Goal: Information Seeking & Learning: Learn about a topic

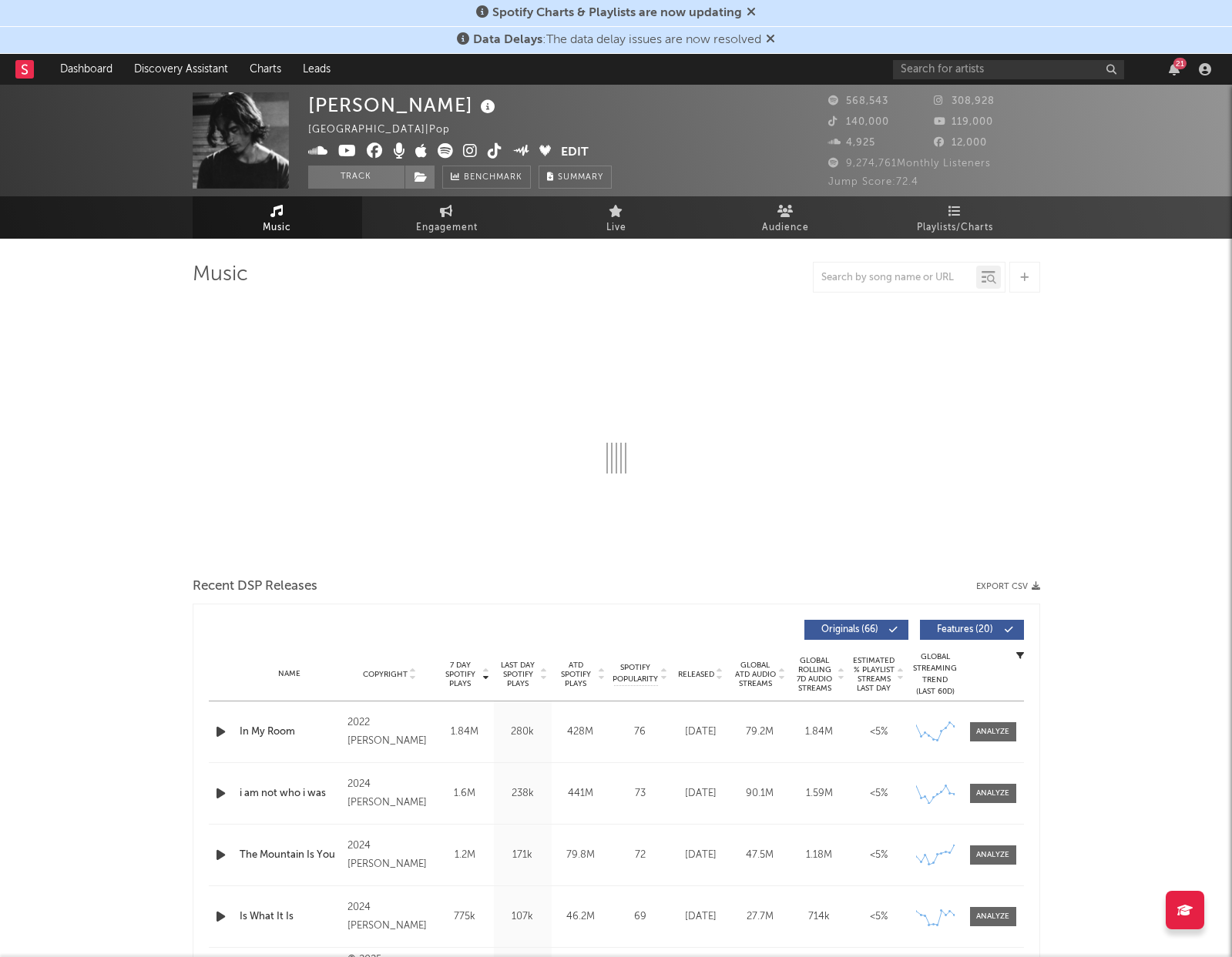
select select "6m"
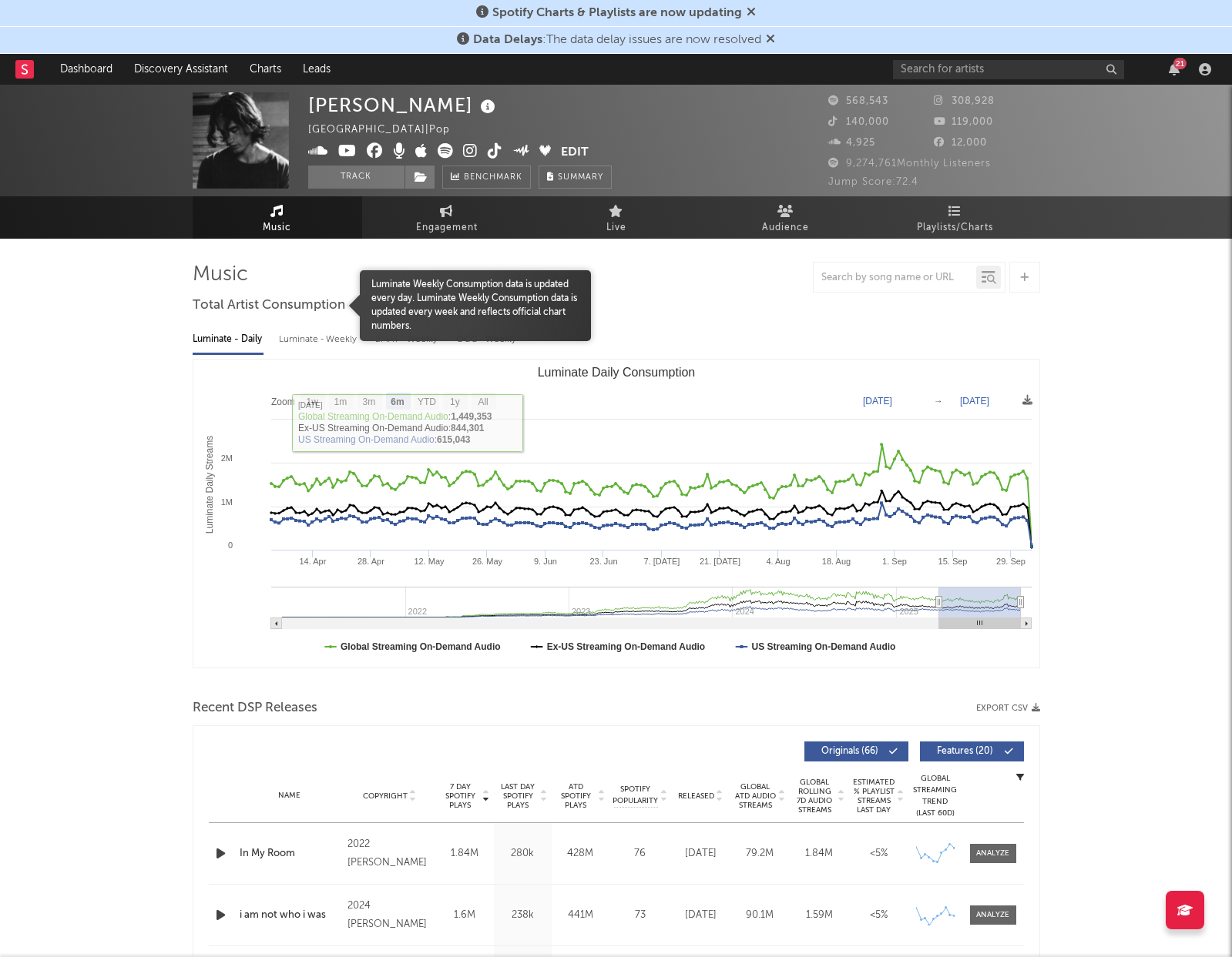
click at [336, 337] on div "Luminate - Weekly" at bounding box center [319, 339] width 81 height 26
select select "6m"
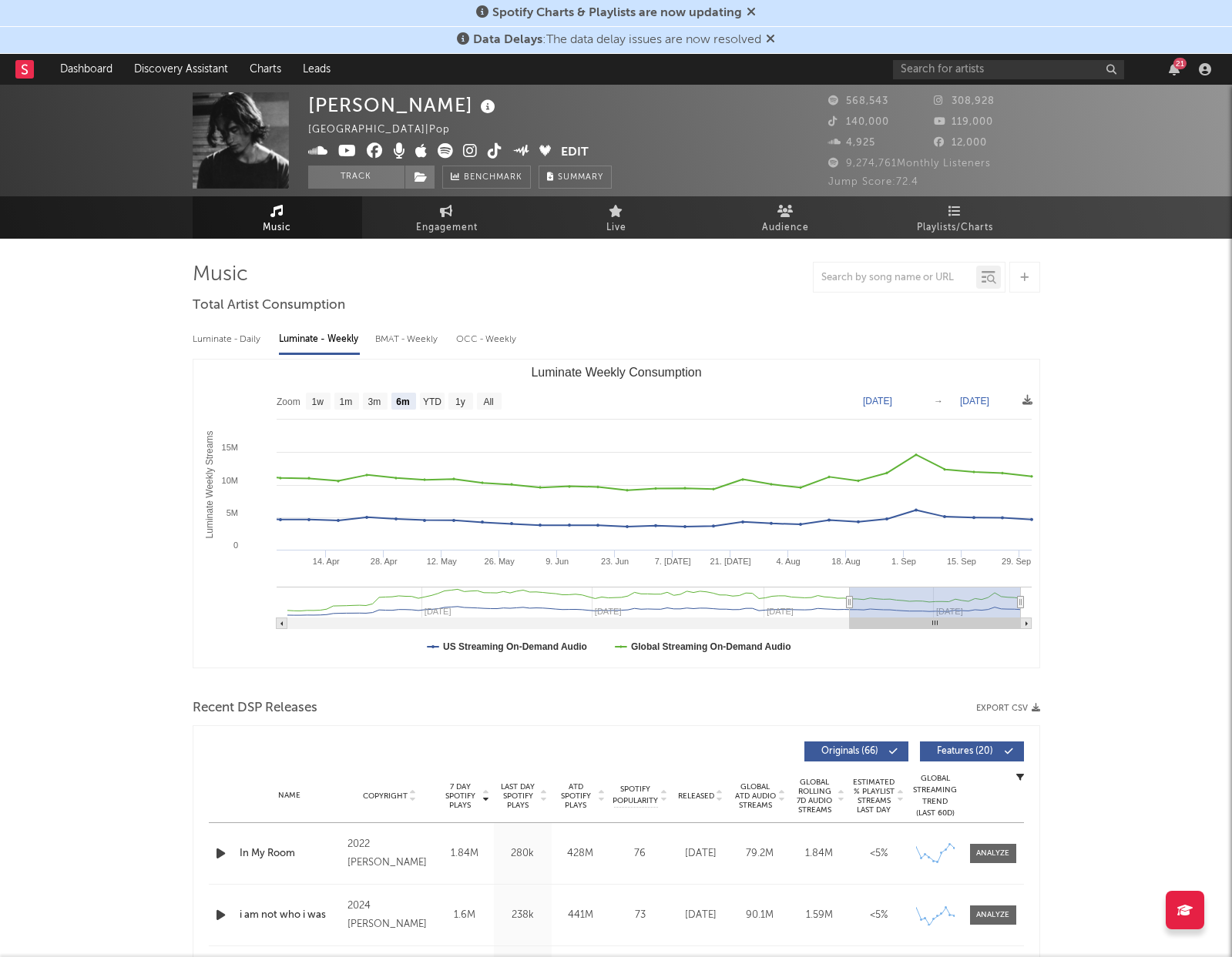
click at [464, 792] on span "7 Day Spotify Plays" at bounding box center [460, 796] width 41 height 27
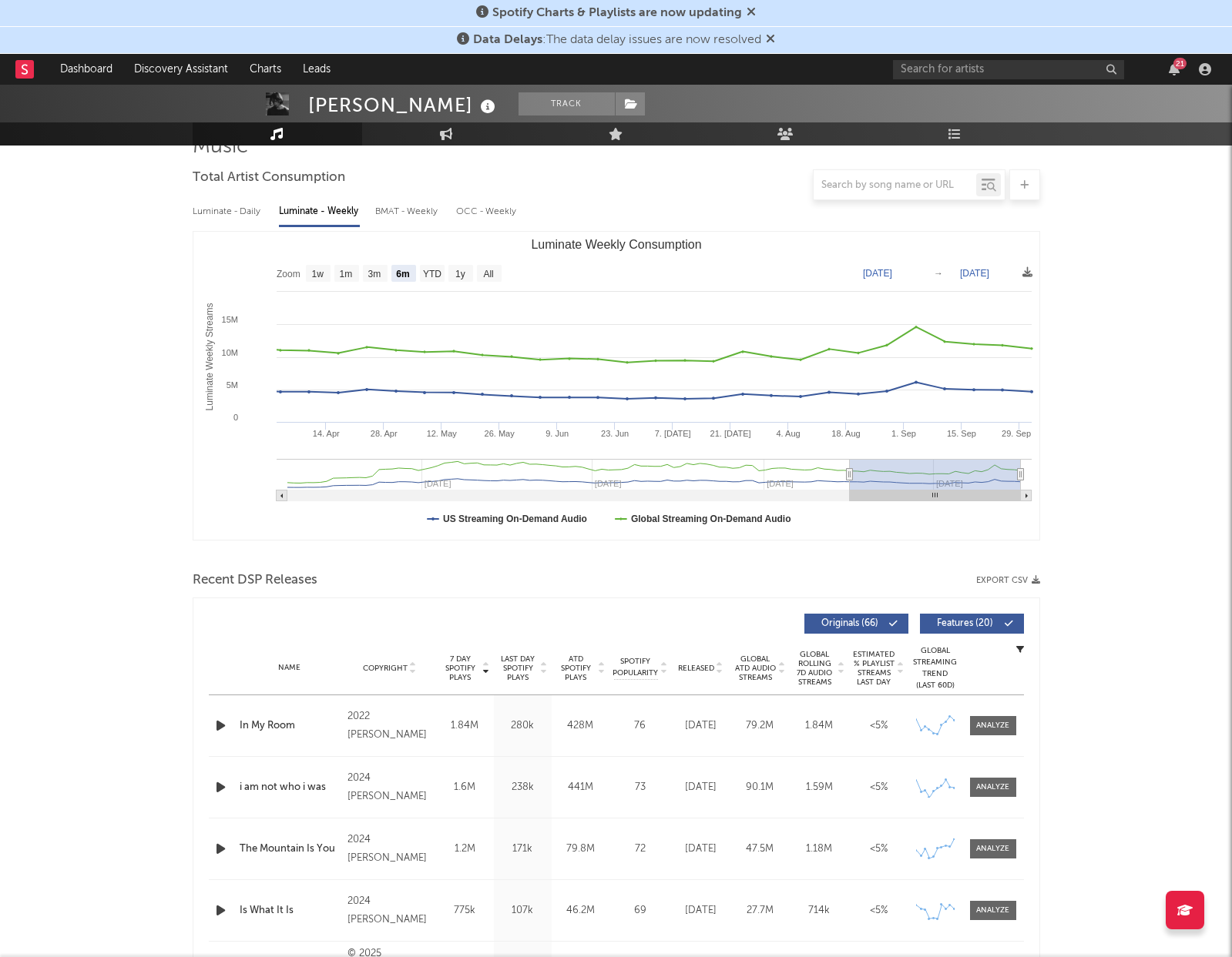
scroll to position [127, 0]
click at [1039, 65] on input "text" at bounding box center [1009, 70] width 232 height 20
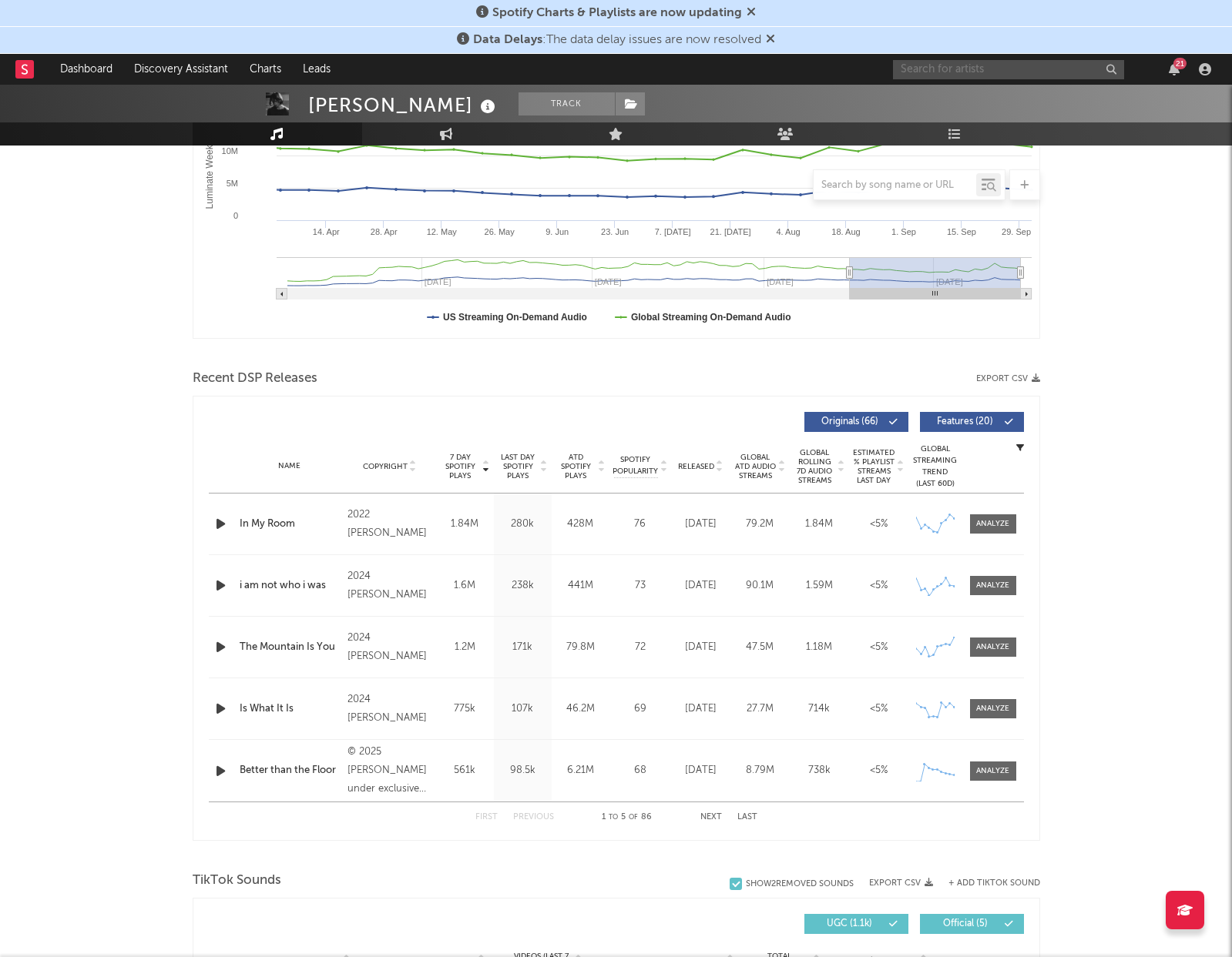
scroll to position [334, 0]
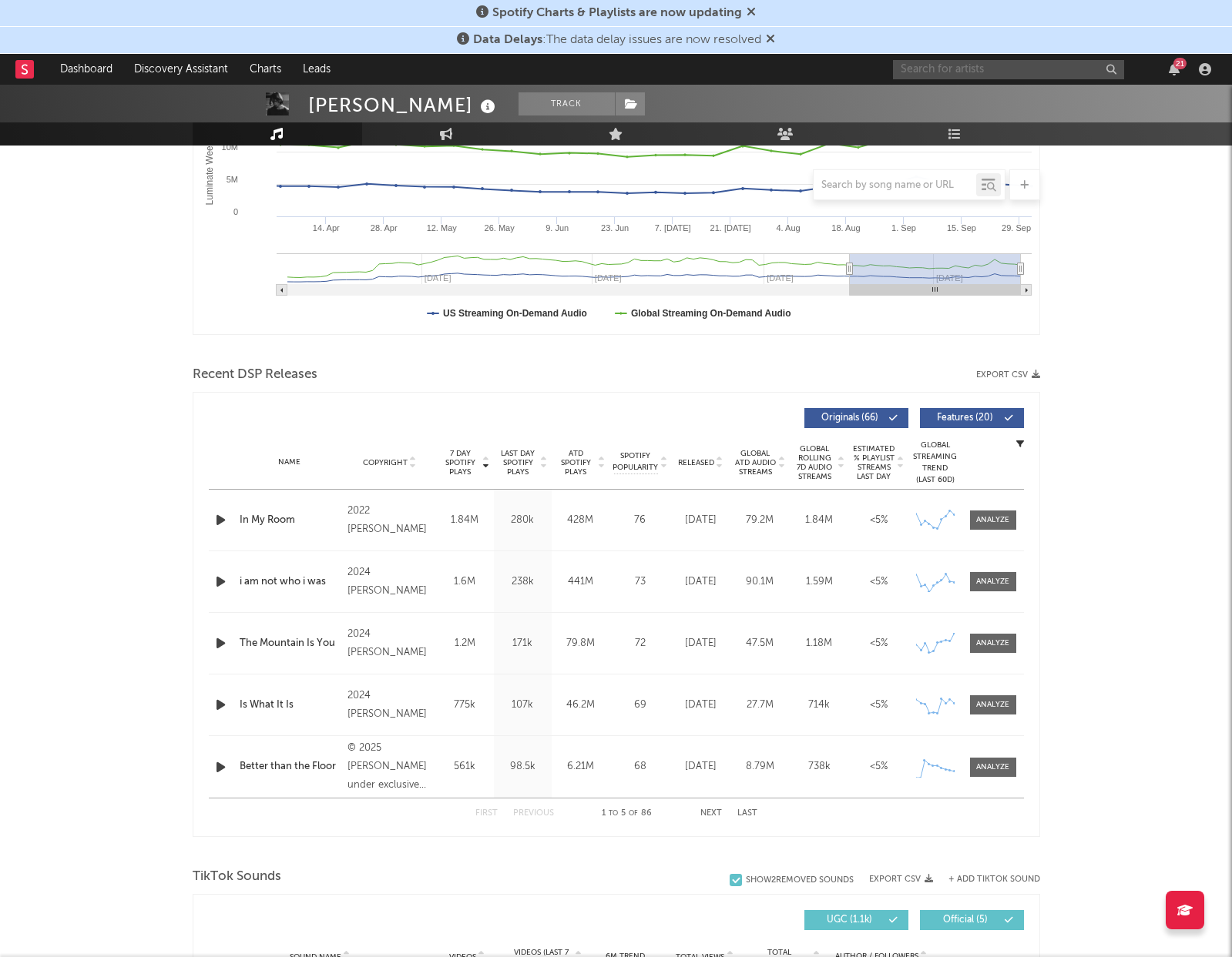
click at [1013, 77] on input "text" at bounding box center [1009, 70] width 232 height 20
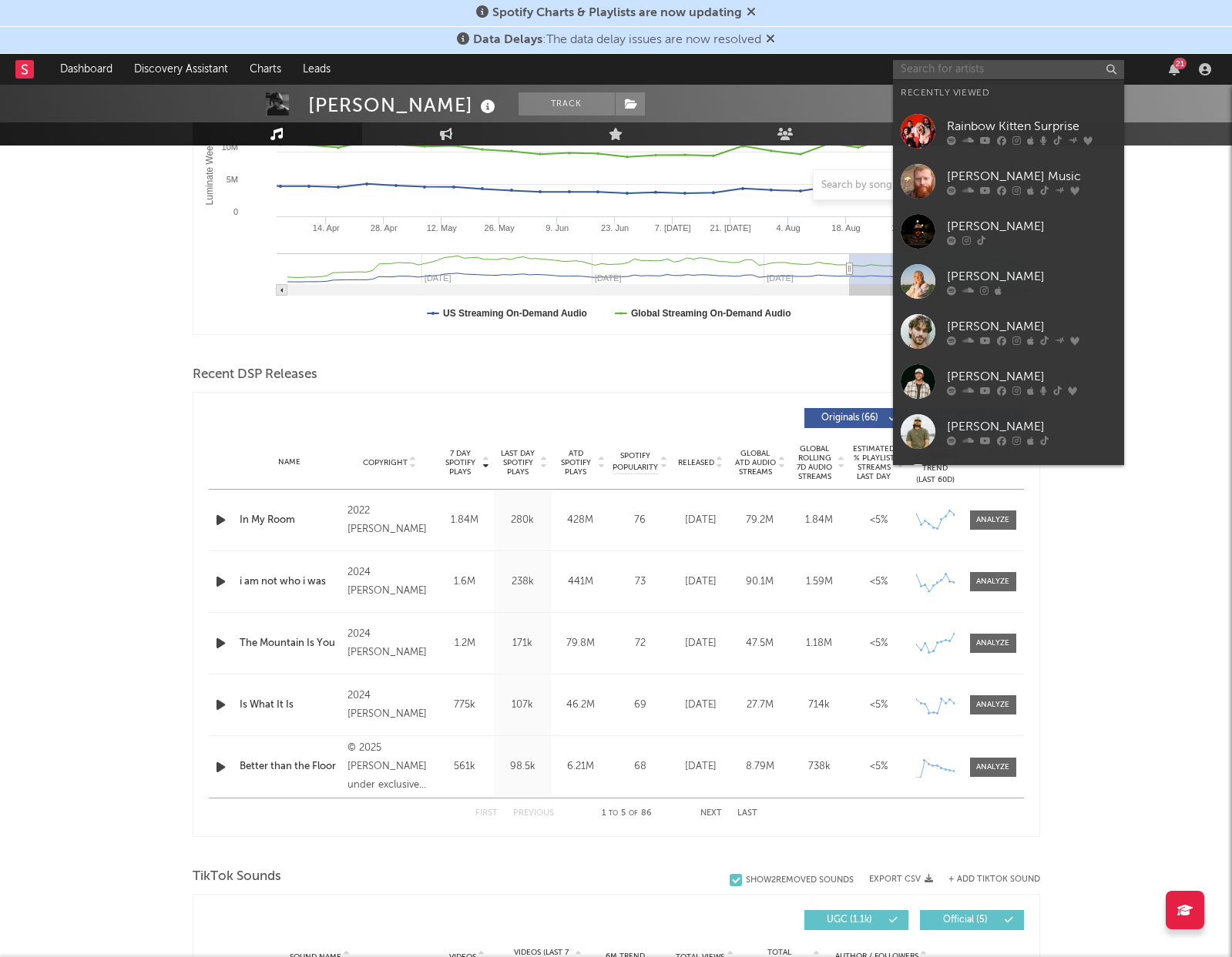
type input "n"
type input "f"
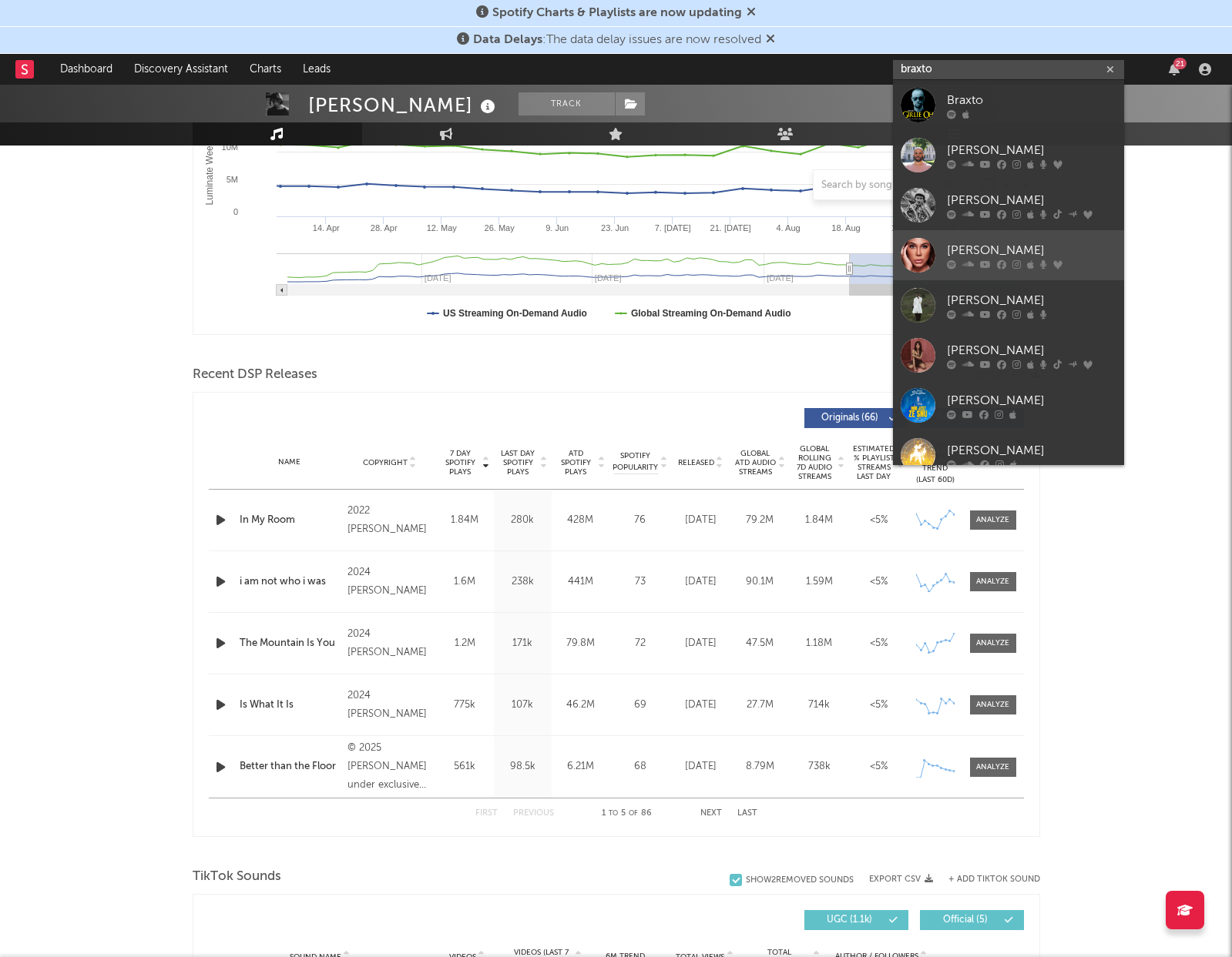
scroll to position [116, 0]
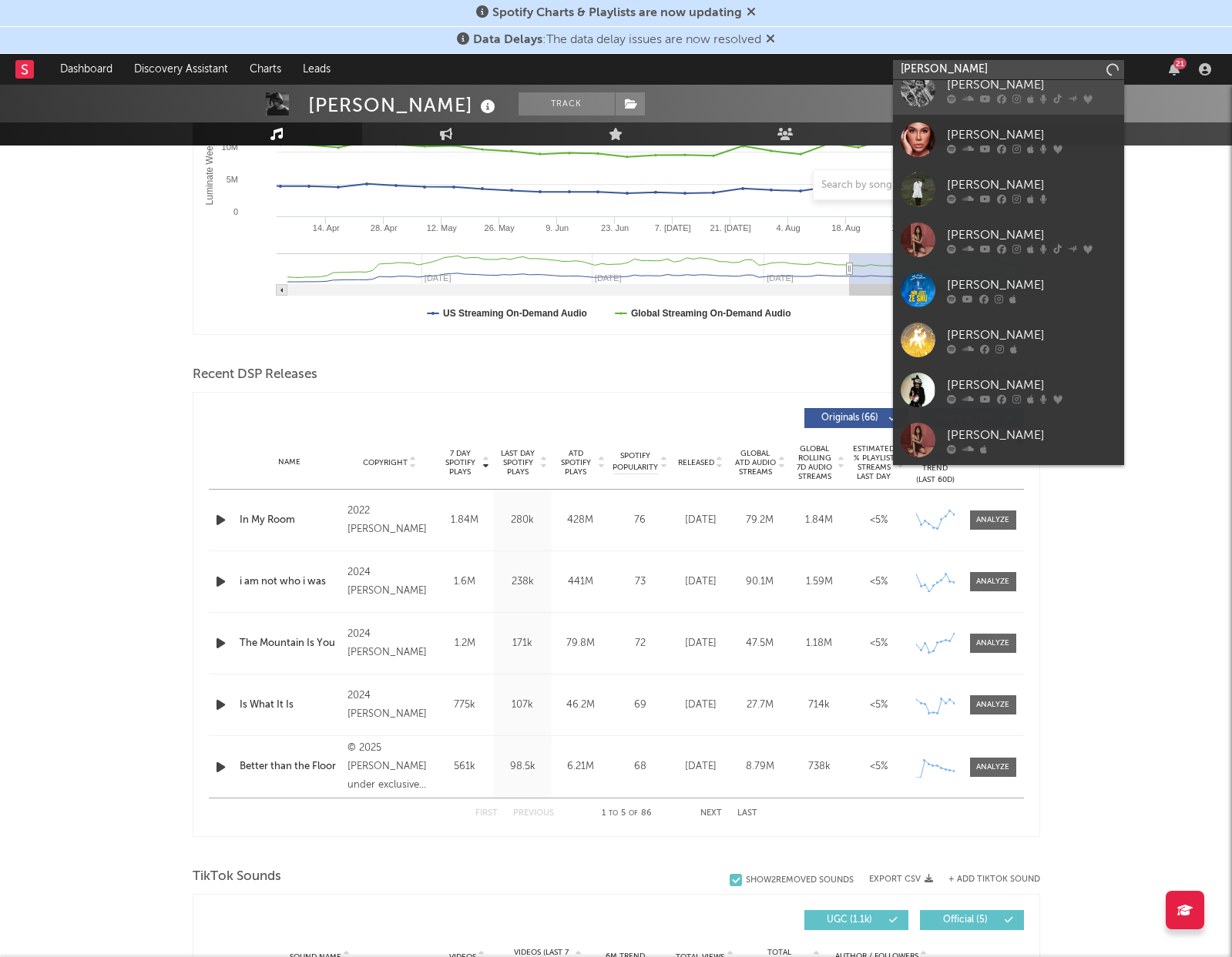
type input "[PERSON_NAME]"
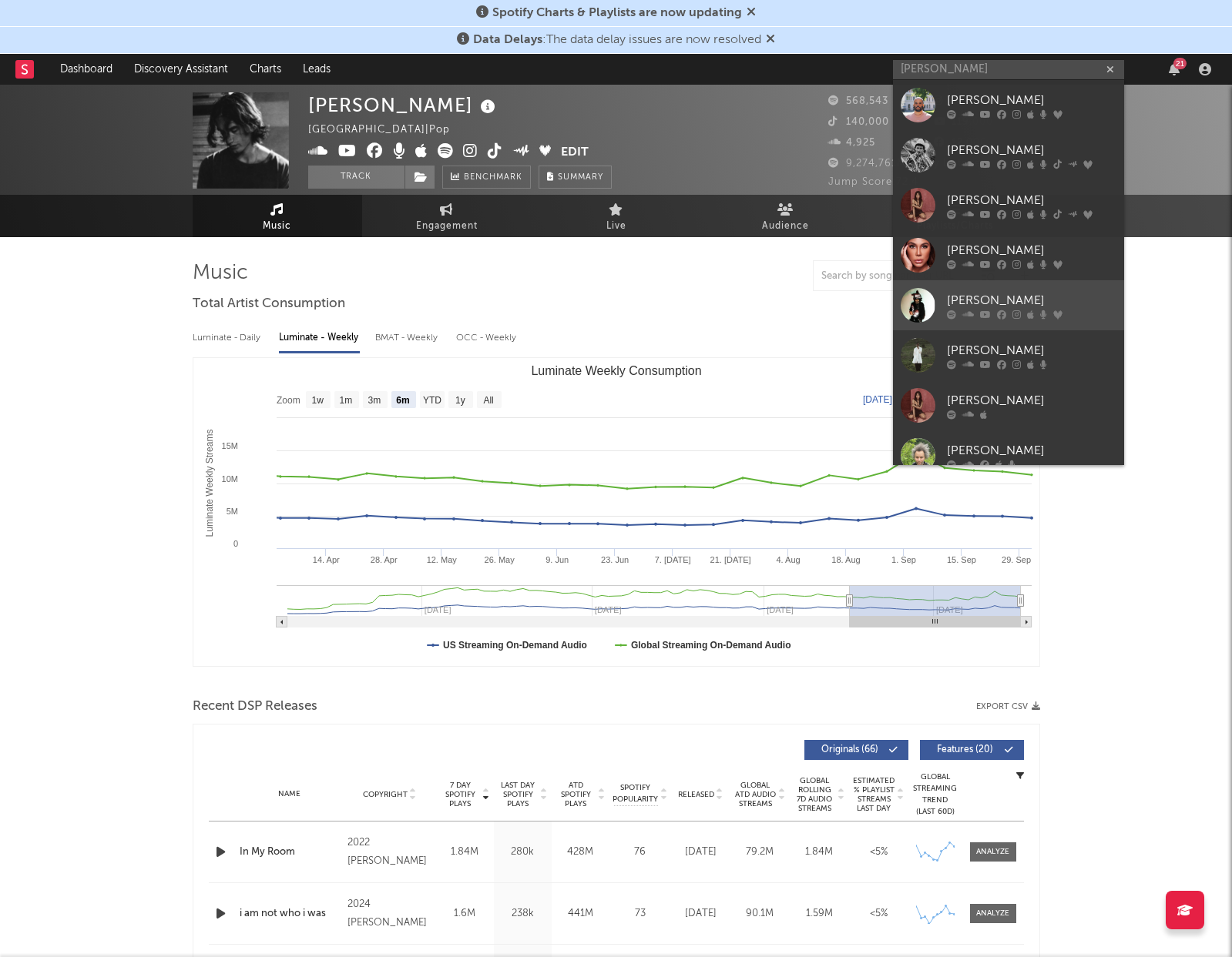
scroll to position [0, 0]
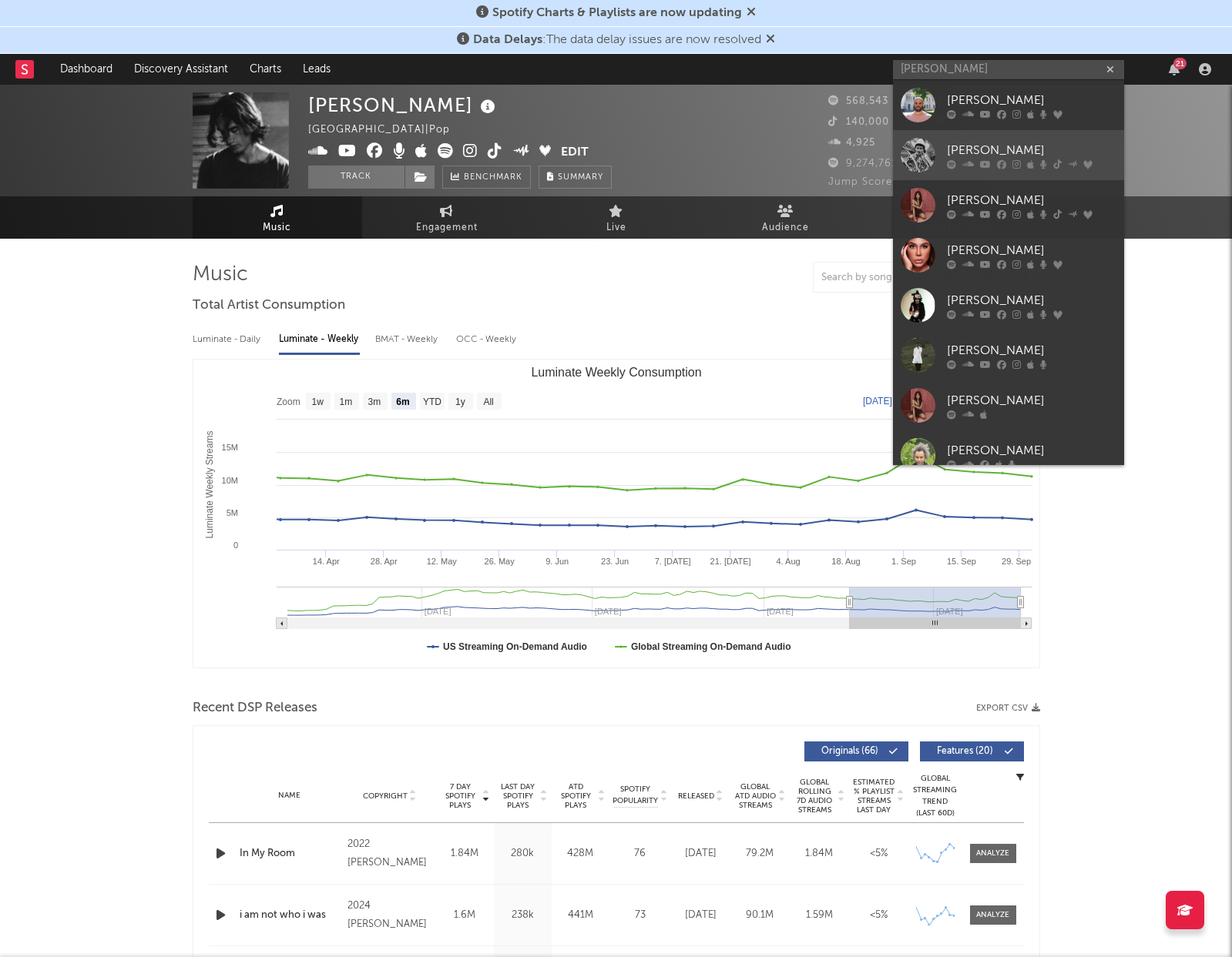
click at [1016, 148] on div "[PERSON_NAME]" at bounding box center [1032, 150] width 170 height 19
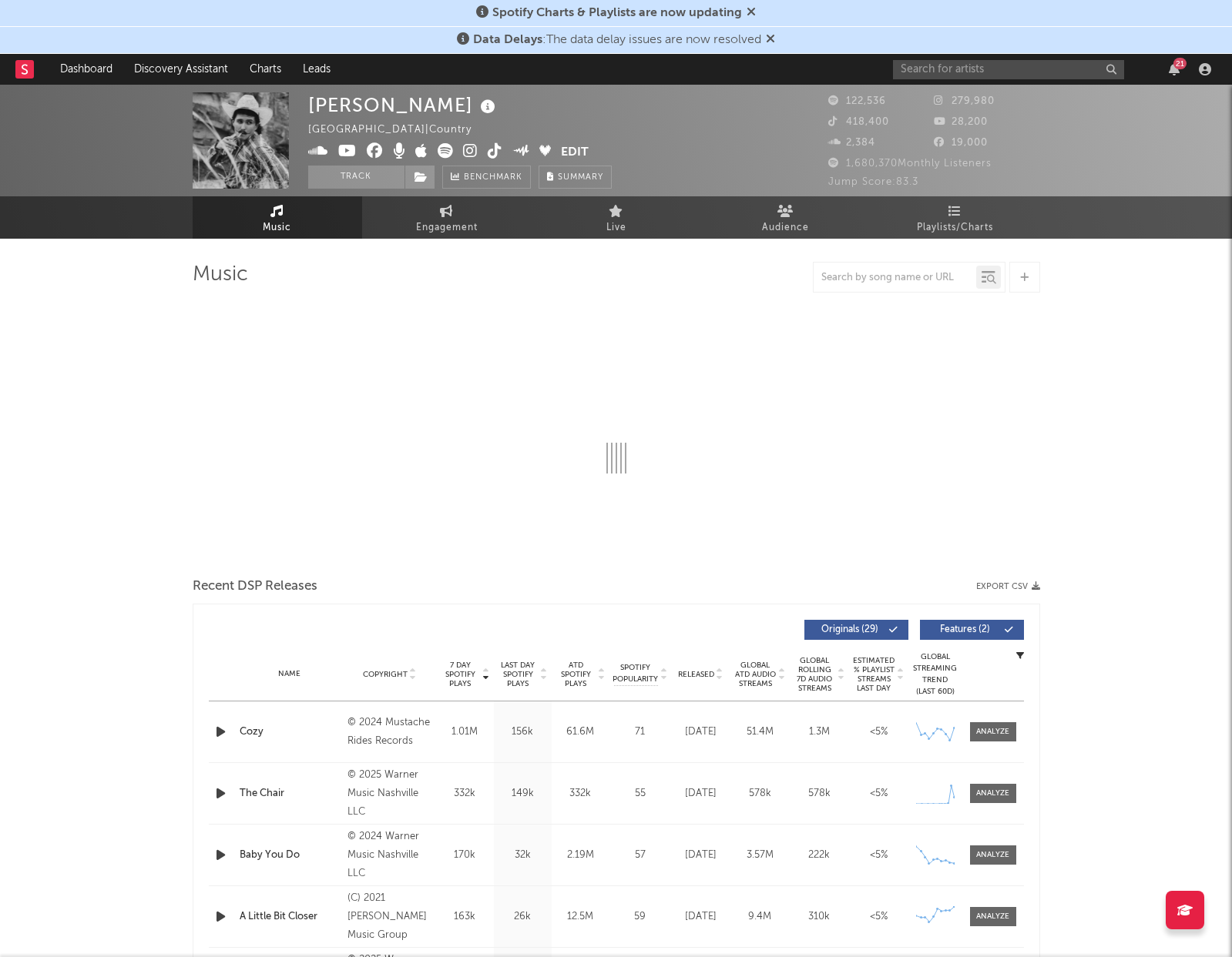
select select "6m"
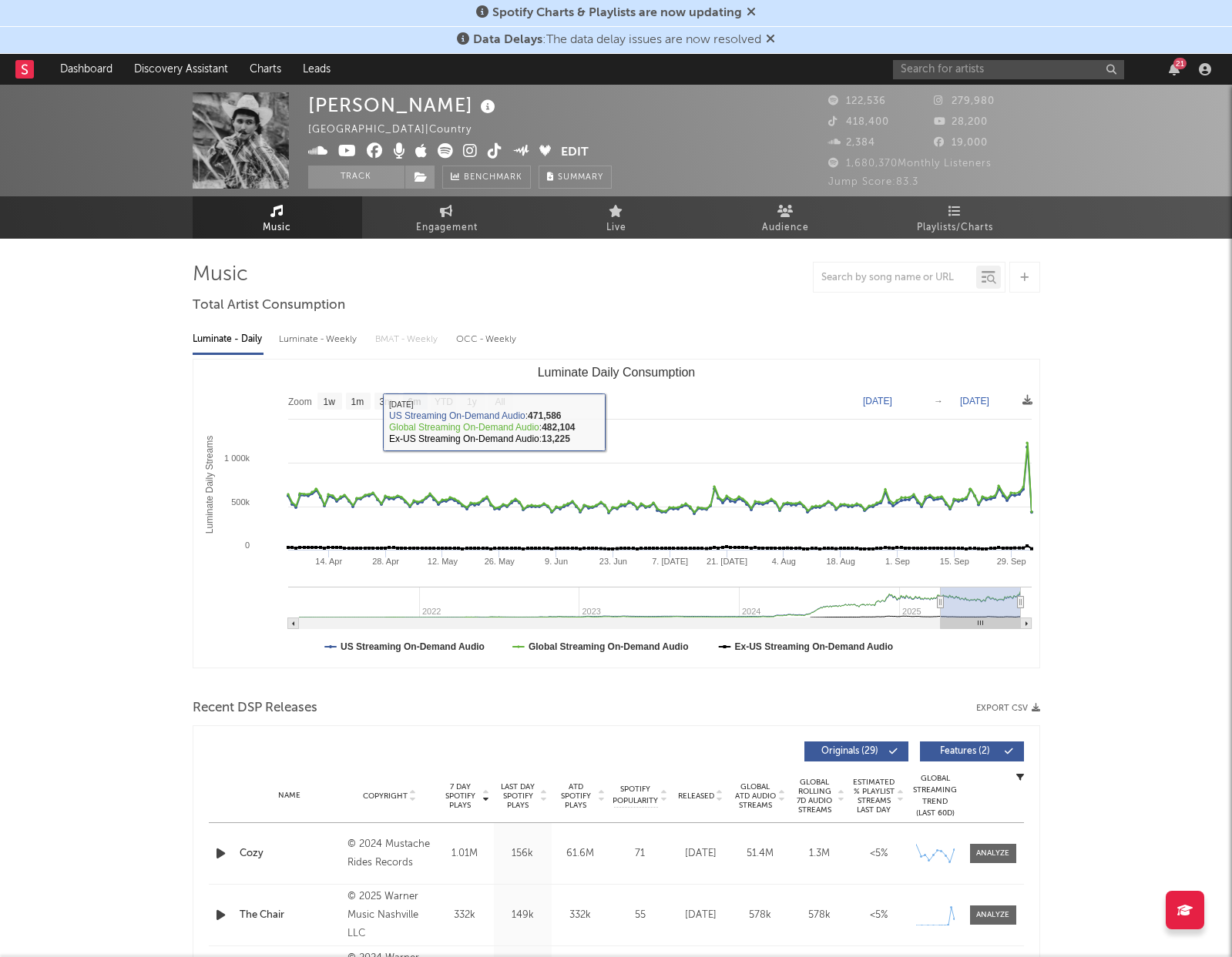
click at [308, 335] on div "Luminate - Weekly" at bounding box center [319, 339] width 81 height 26
select select "6m"
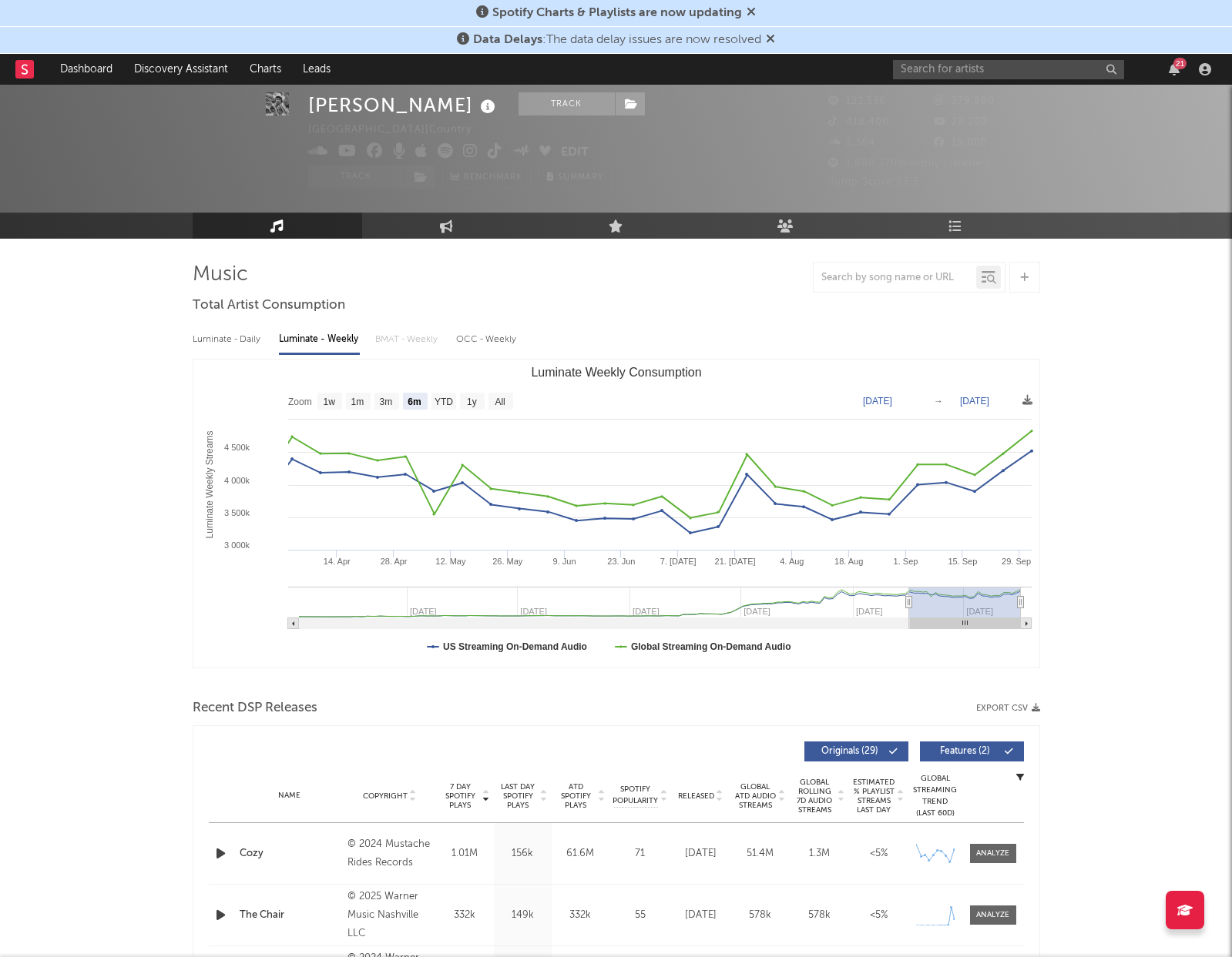
scroll to position [51, 0]
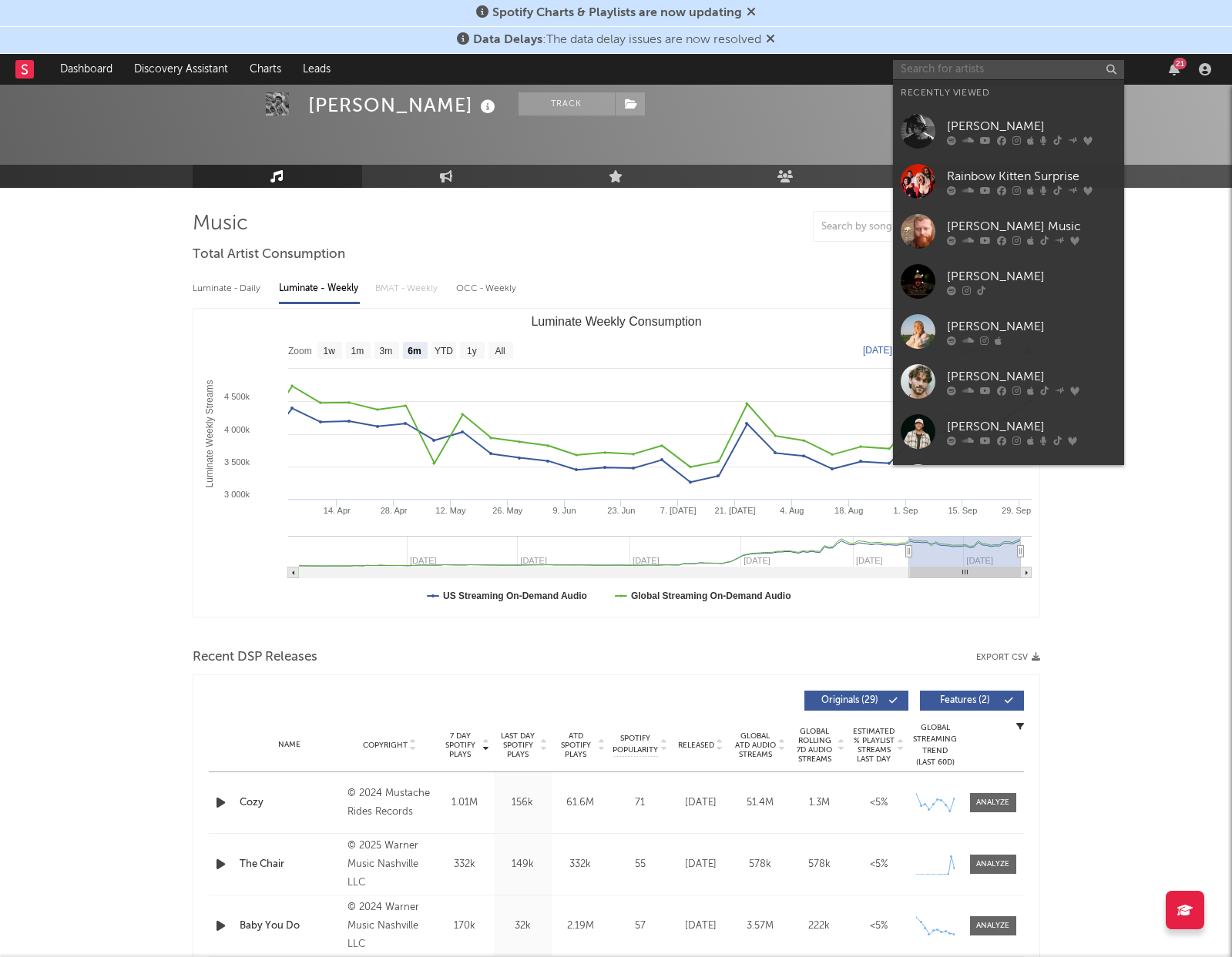
click at [1029, 75] on input "text" at bounding box center [1009, 70] width 232 height 20
click at [1004, 177] on div "Rainbow Kitten Surprise" at bounding box center [1032, 177] width 170 height 19
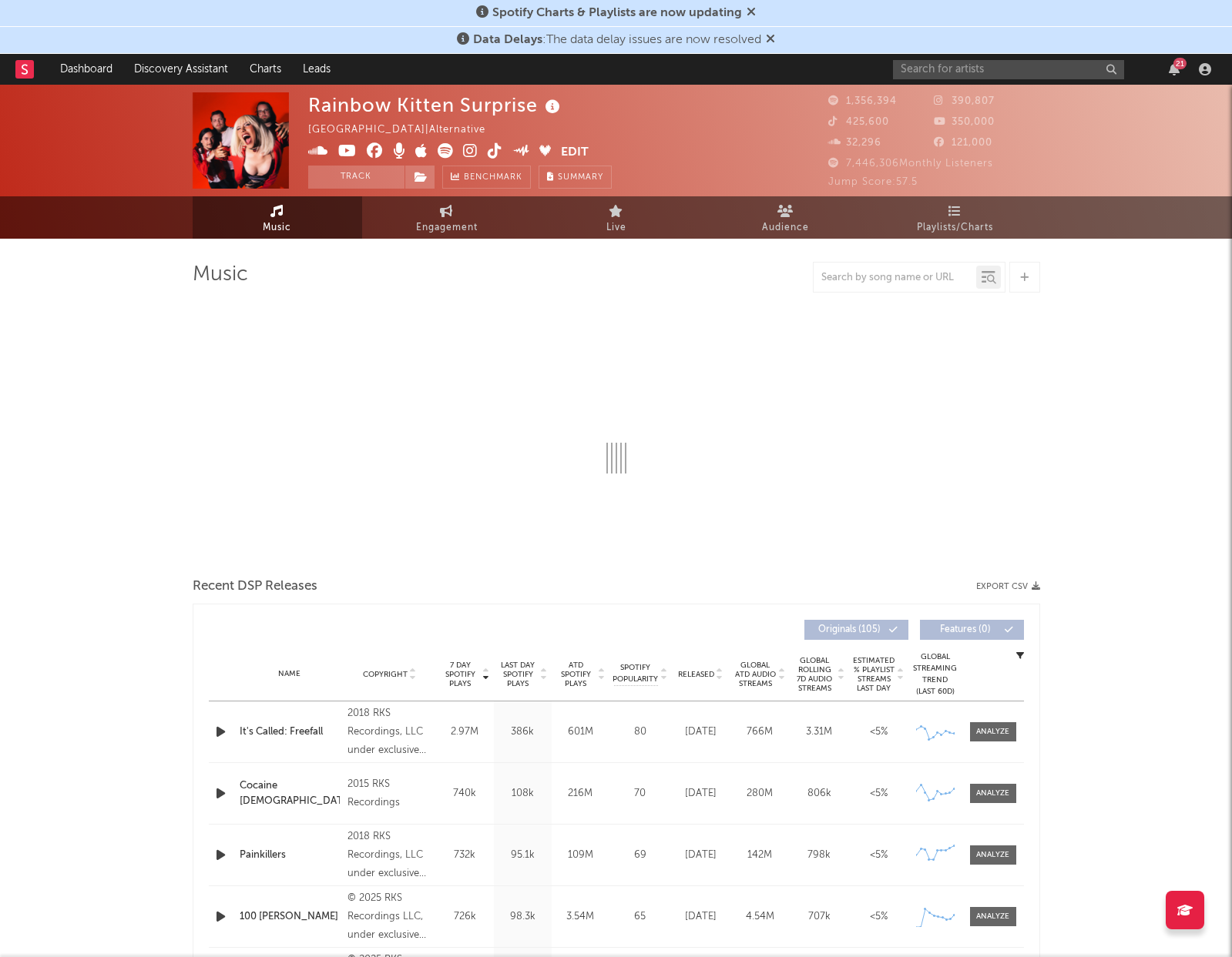
select select "6m"
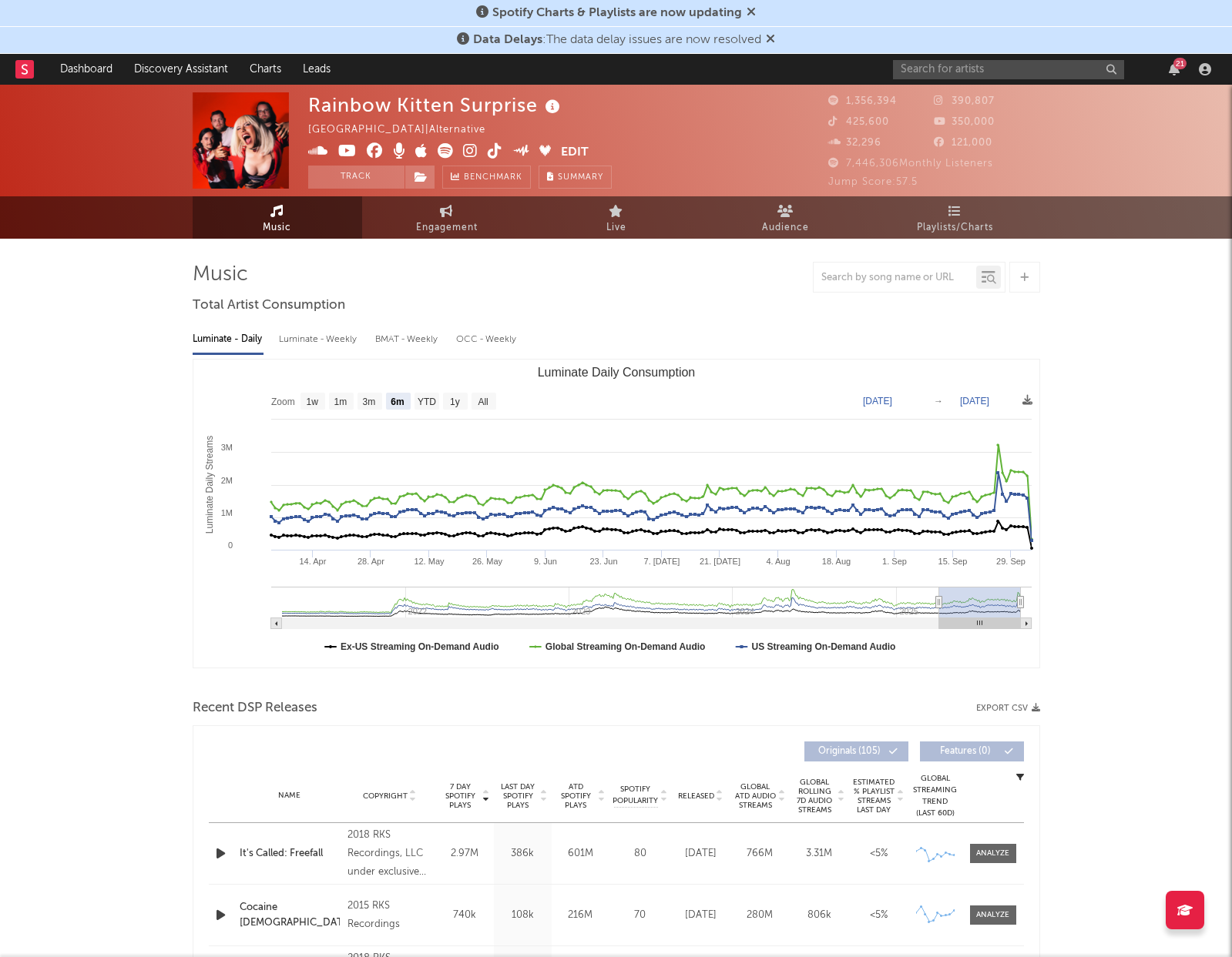
scroll to position [8, 0]
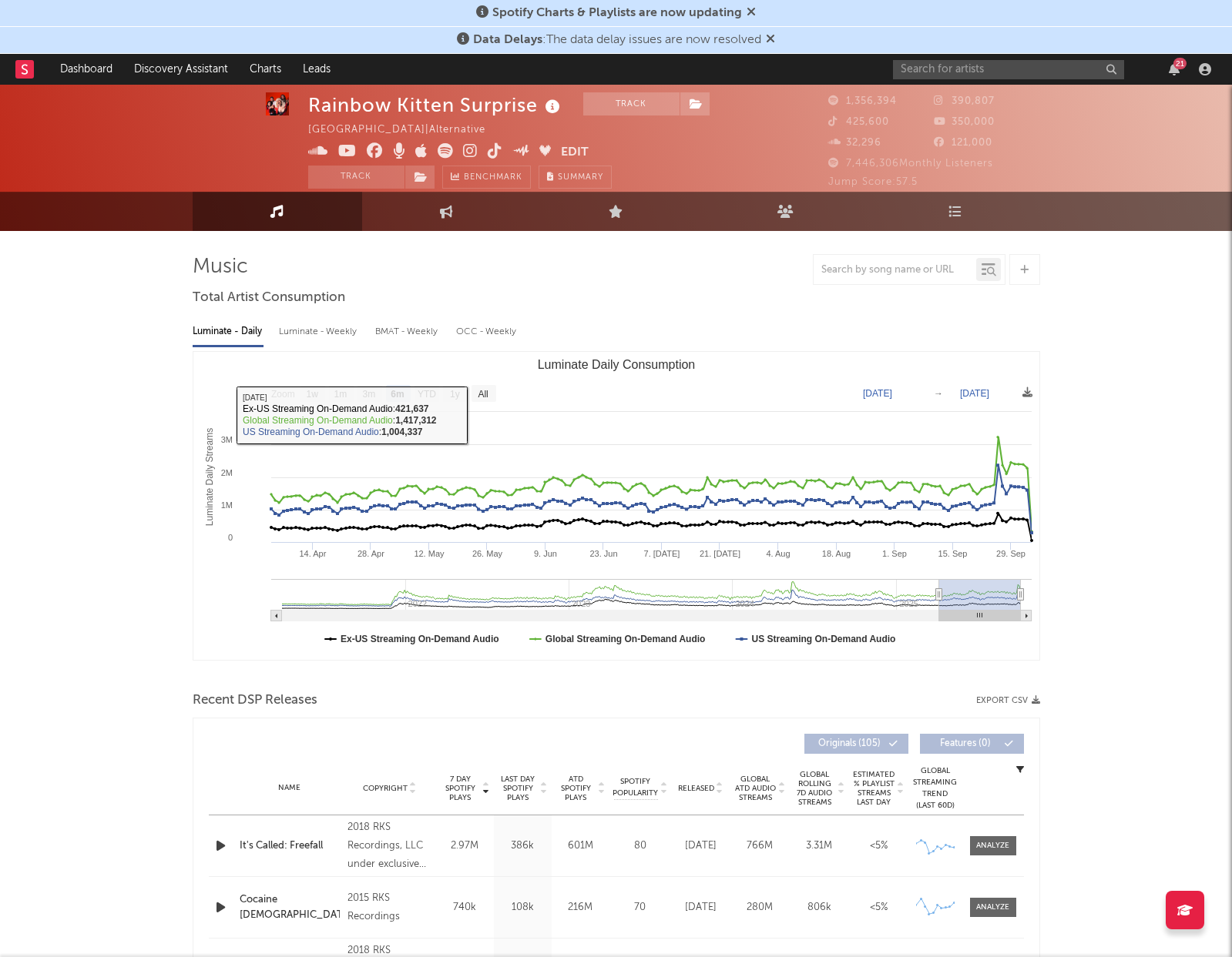
click at [332, 335] on div "Luminate - Weekly" at bounding box center [319, 332] width 81 height 26
select select "6m"
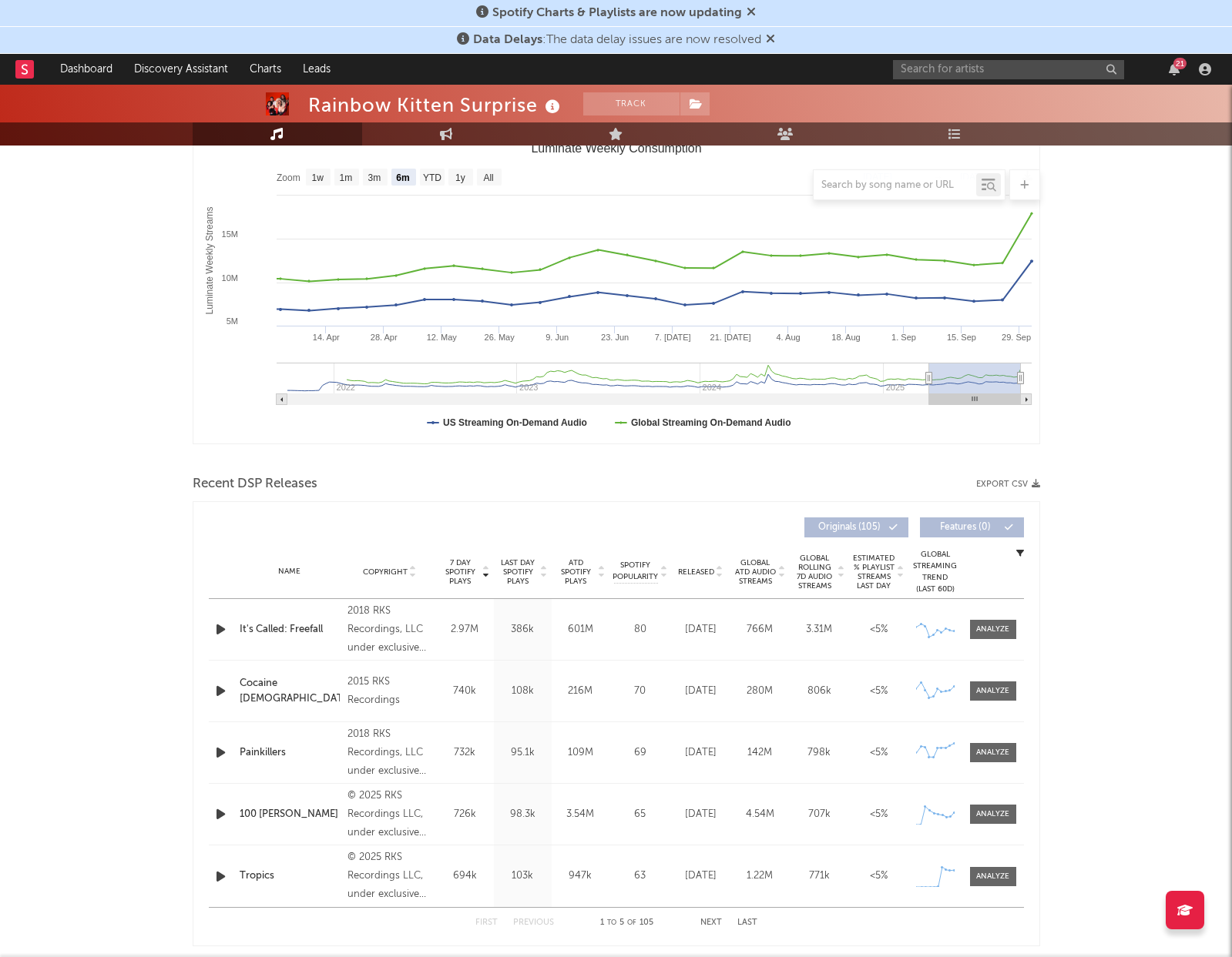
scroll to position [0, 0]
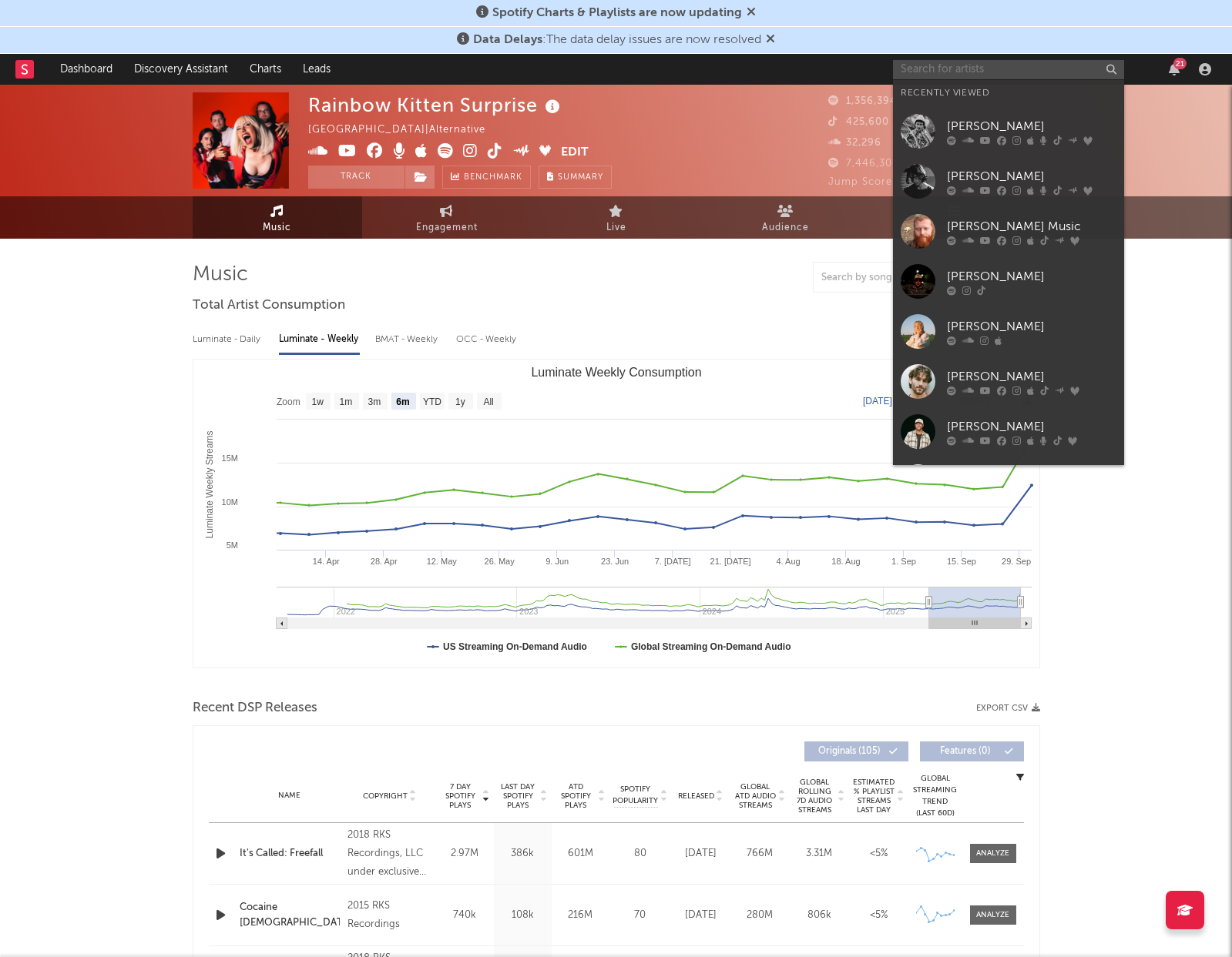
click at [949, 63] on input "text" at bounding box center [1009, 70] width 232 height 20
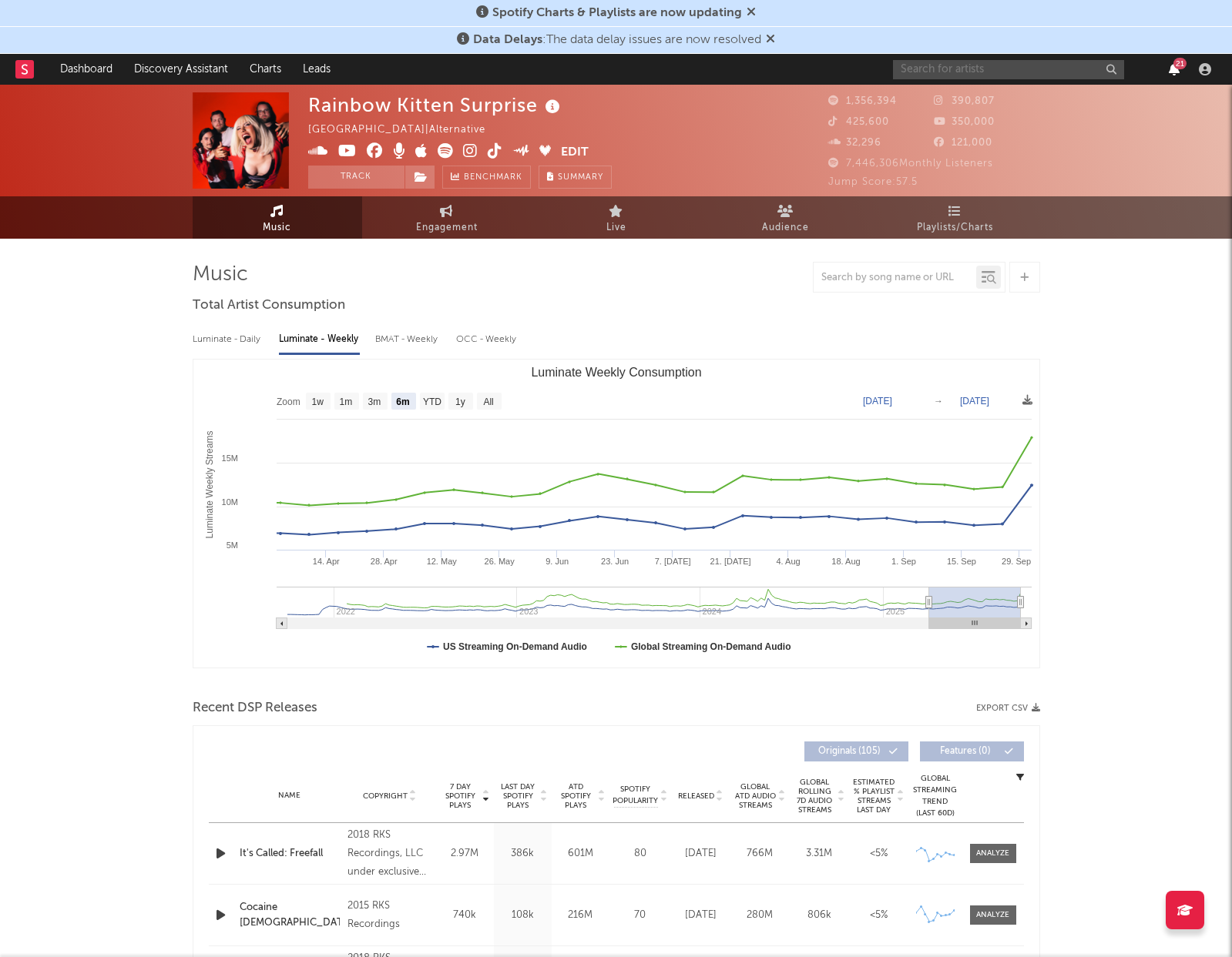
click at [1170, 73] on icon "button" at bounding box center [1174, 70] width 11 height 13
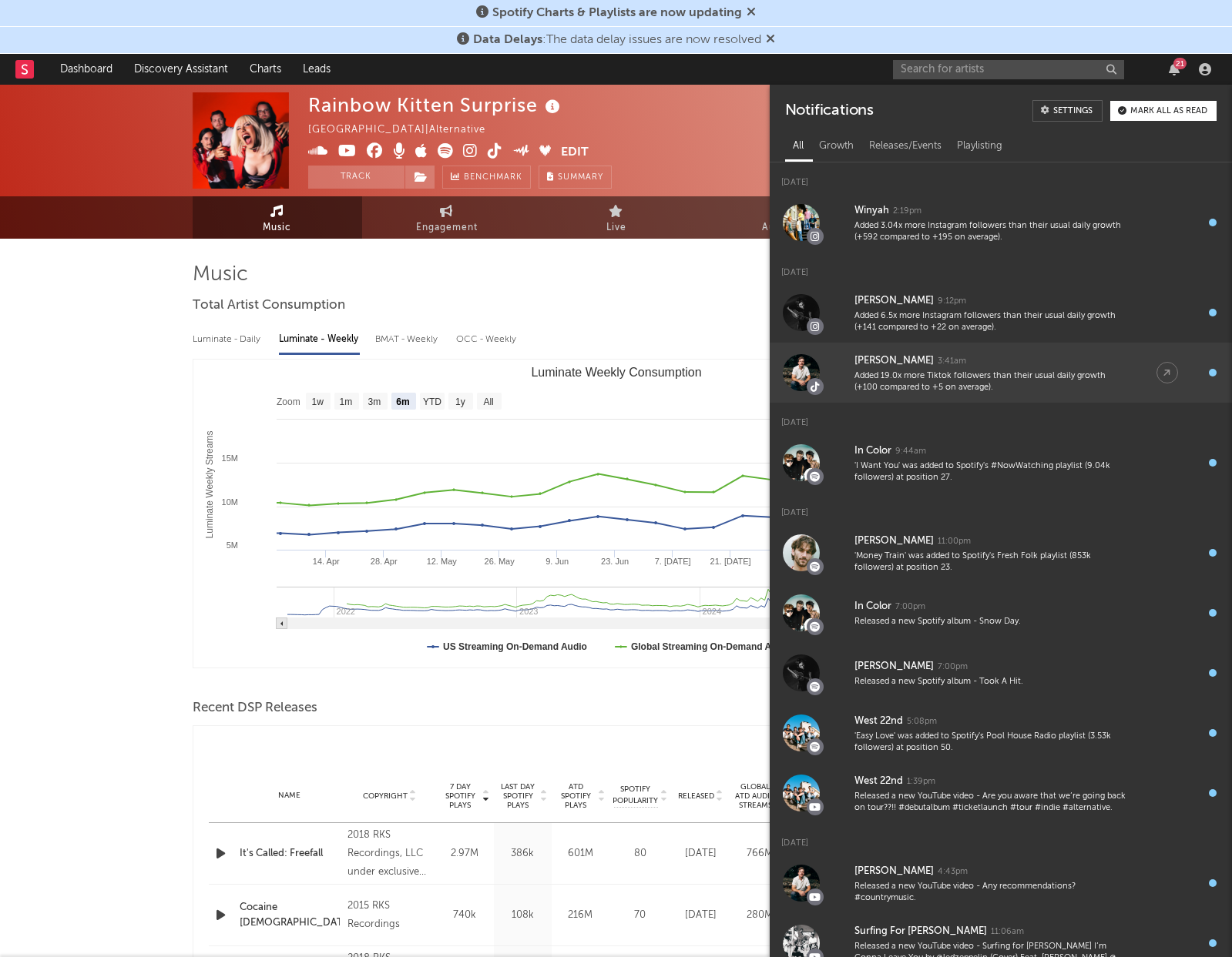
click at [975, 367] on div "[PERSON_NAME] 3:41am" at bounding box center [990, 361] width 271 height 19
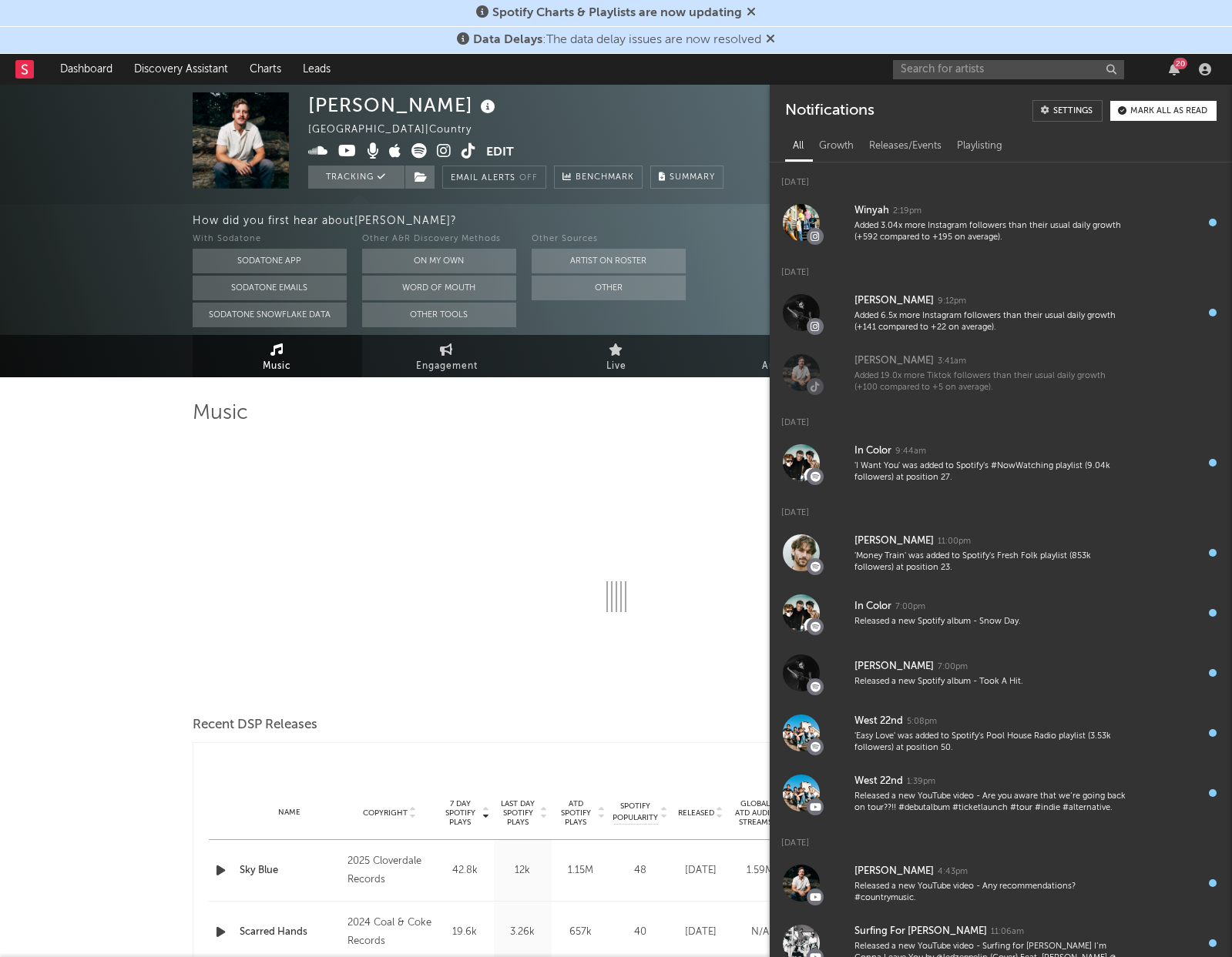
select select "6m"
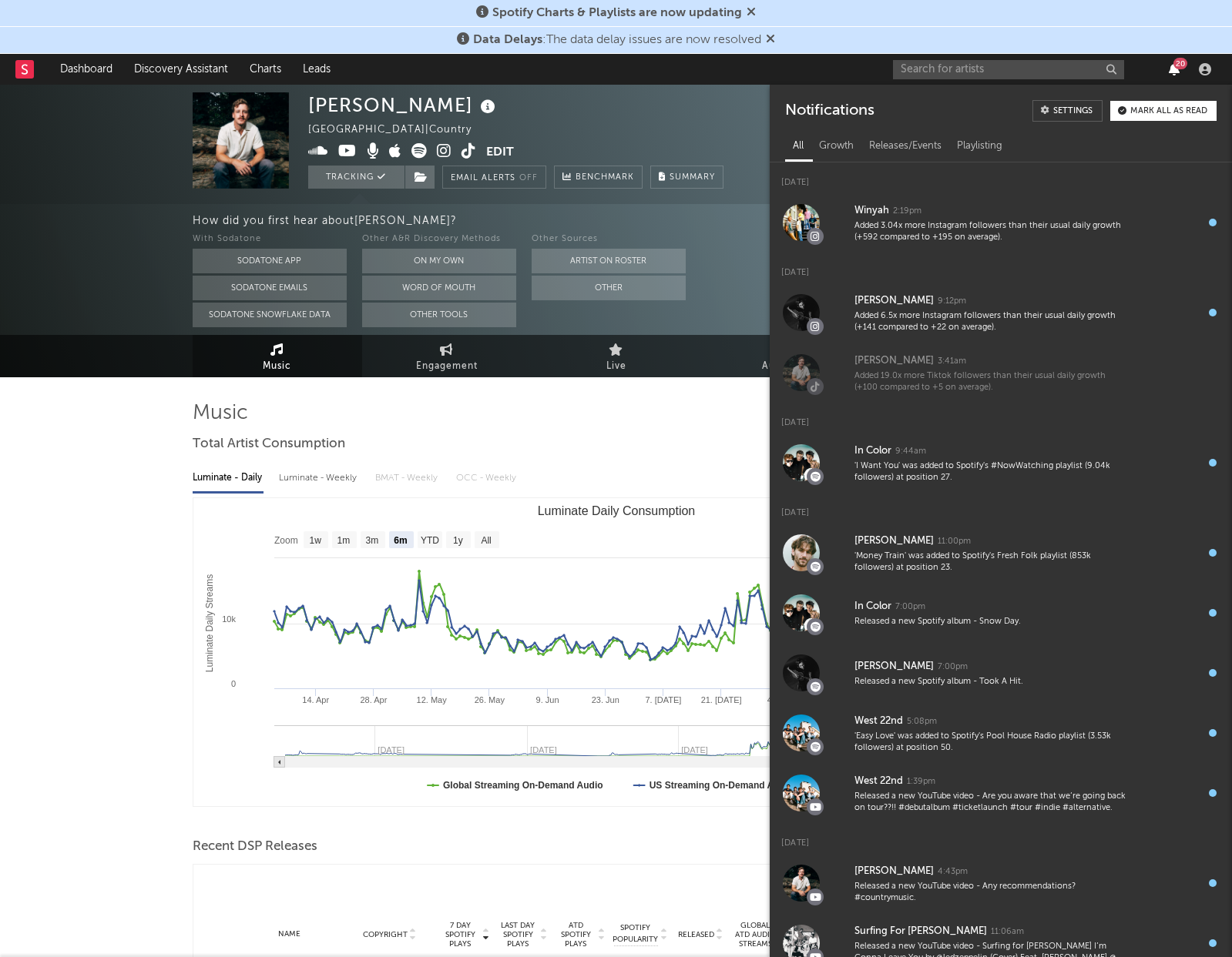
click at [1174, 73] on icon "button" at bounding box center [1174, 70] width 11 height 13
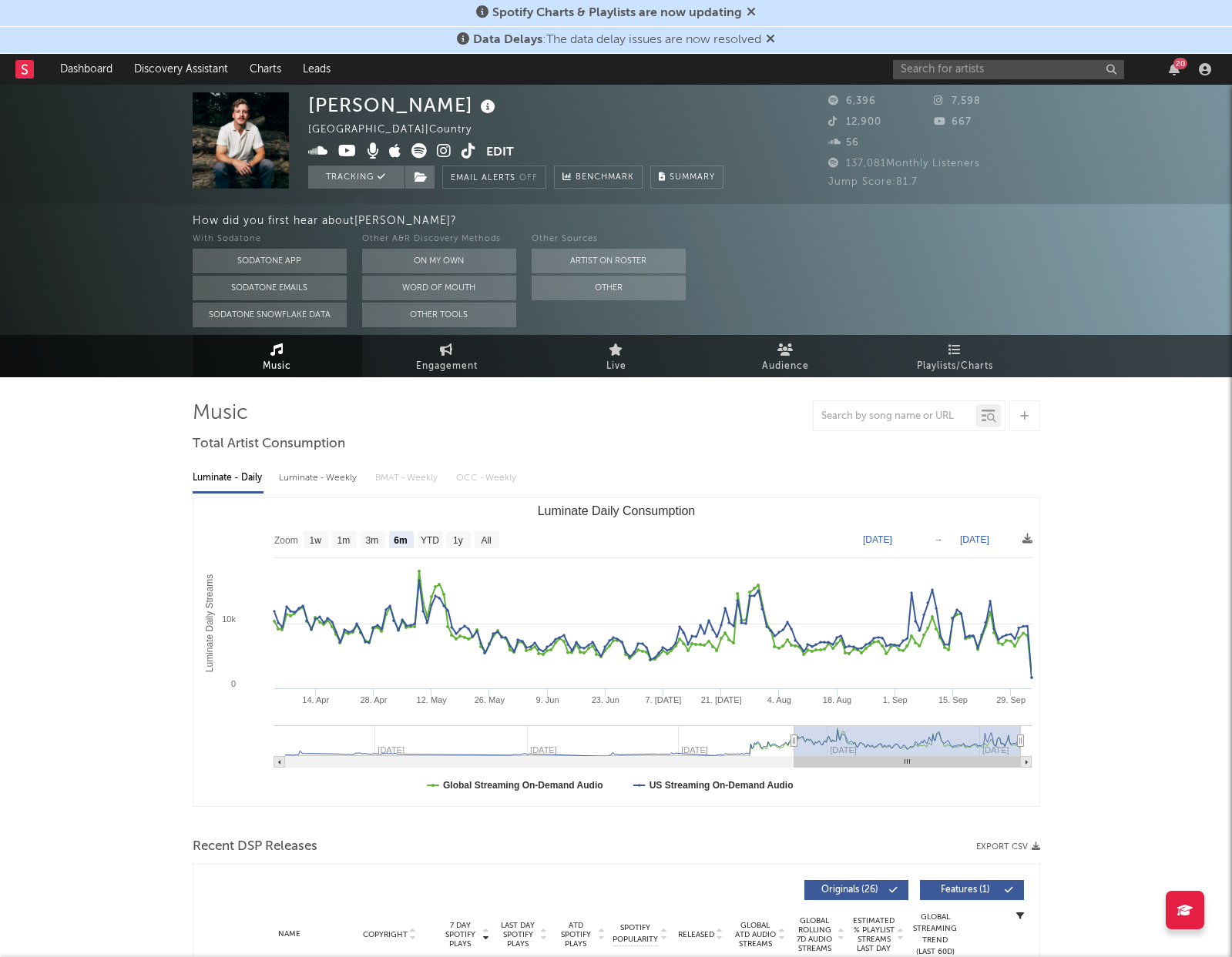
click at [26, 73] on icon at bounding box center [25, 69] width 6 height 10
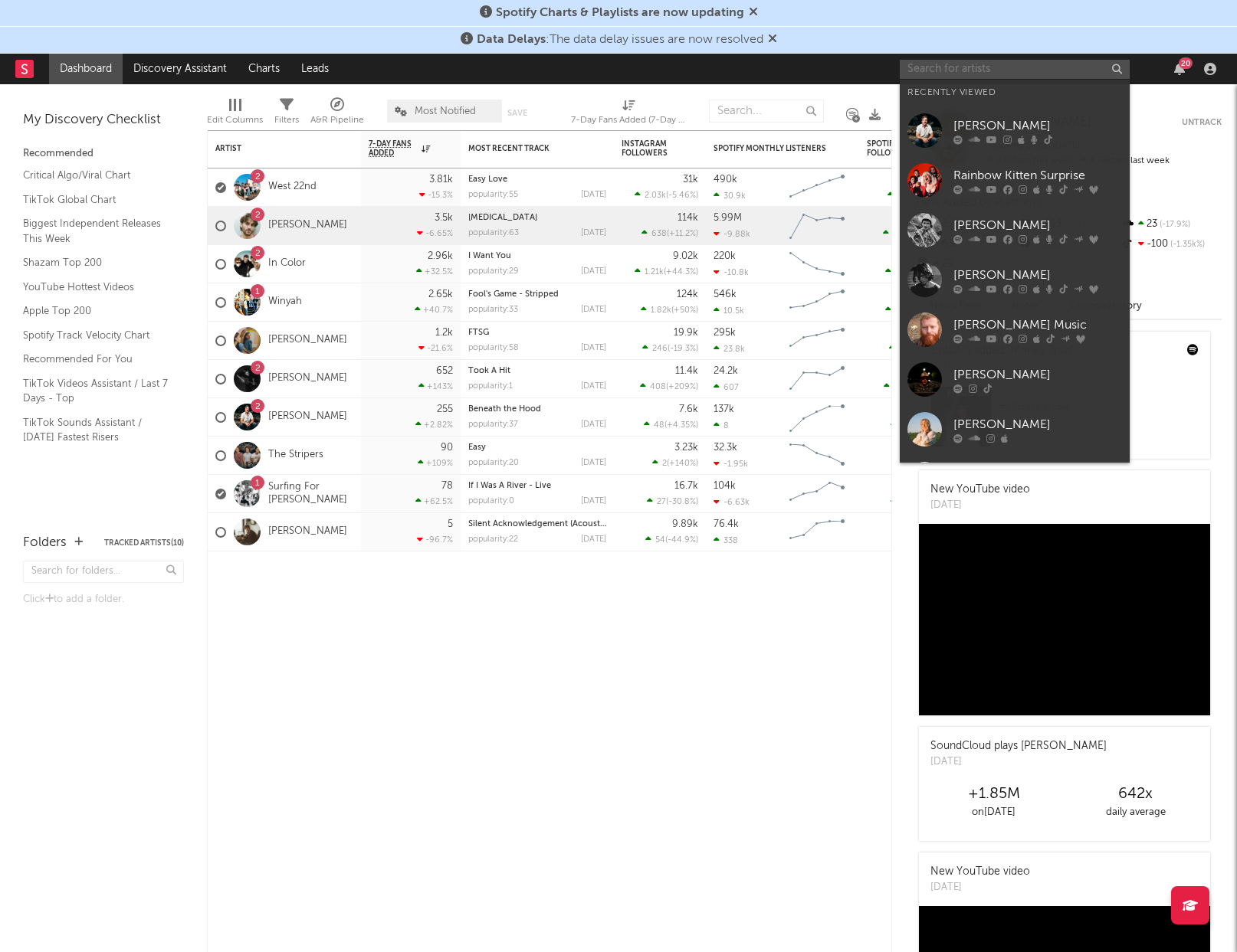
click at [929, 63] on input "text" at bounding box center [1014, 69] width 230 height 19
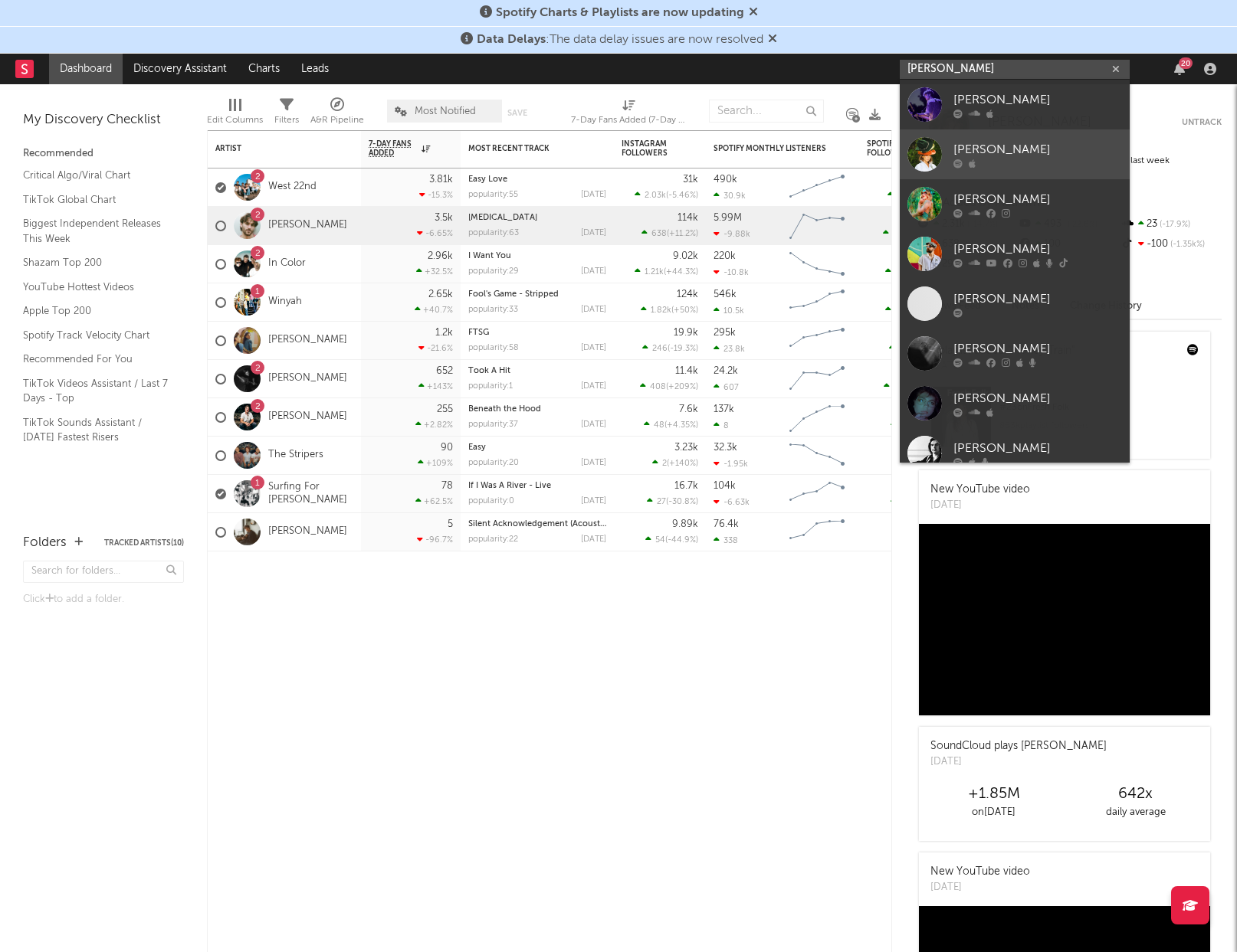
type input "[PERSON_NAME]"
click at [994, 149] on div "[PERSON_NAME]" at bounding box center [1037, 149] width 169 height 19
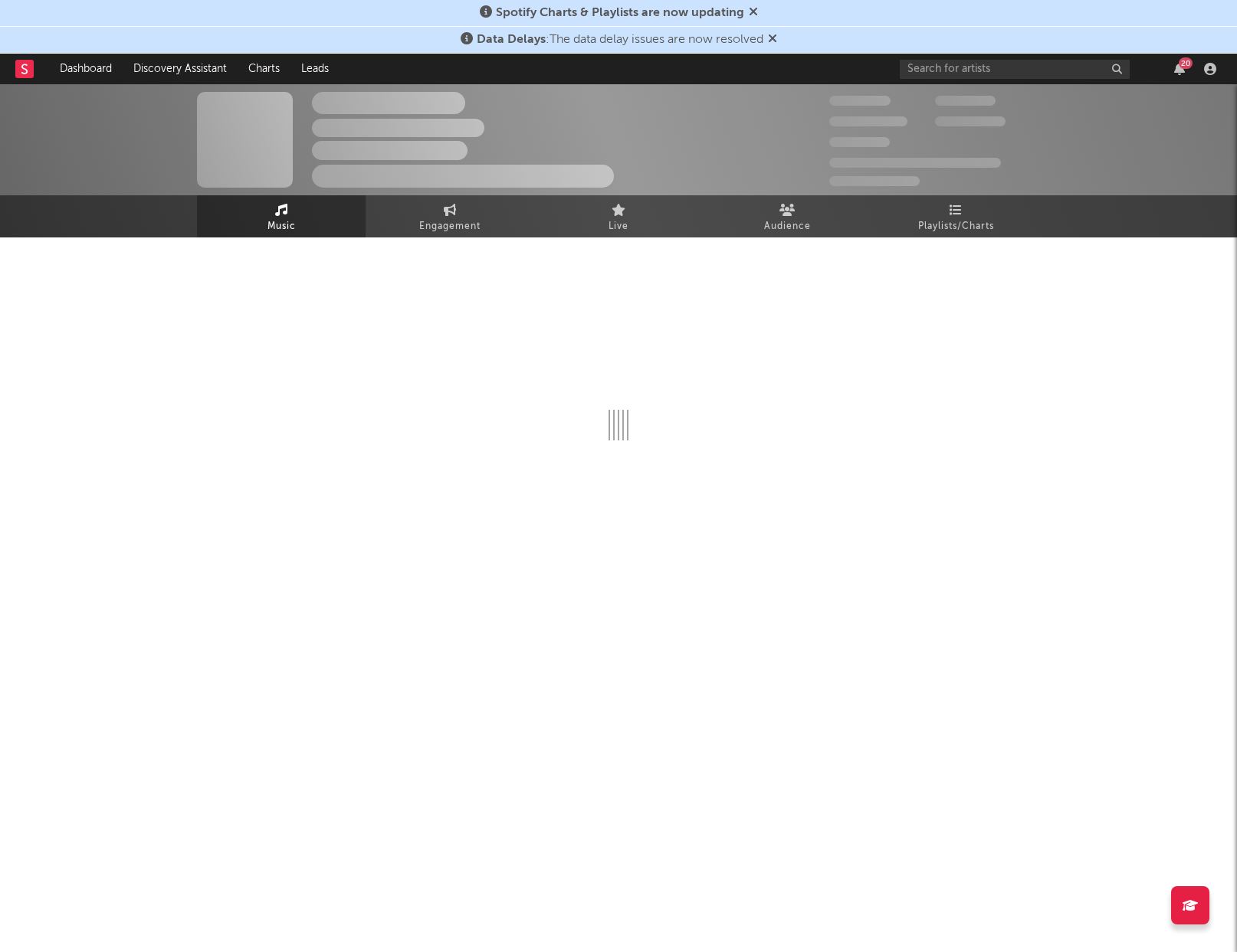
select select "1w"
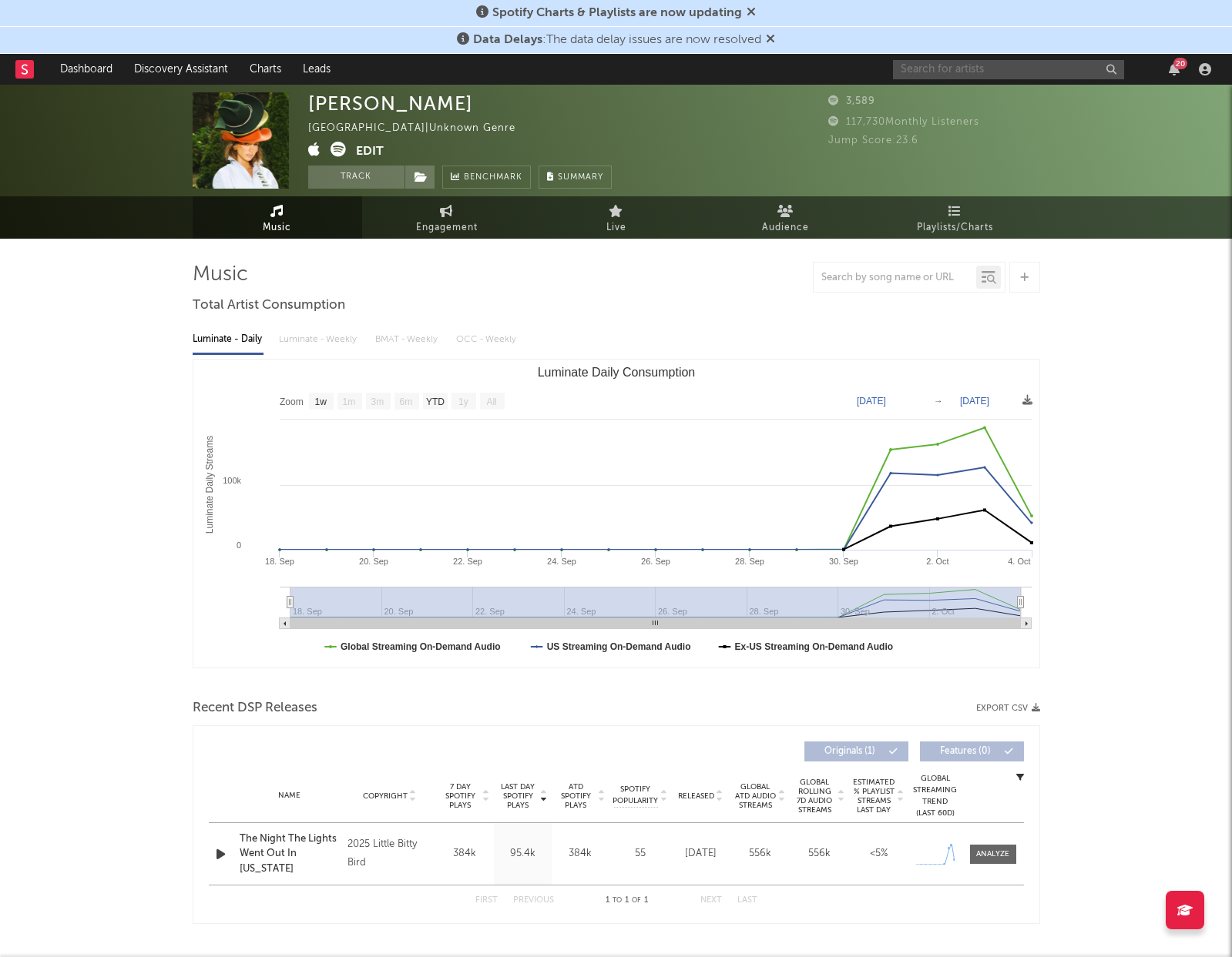
click at [971, 72] on input "text" at bounding box center [1009, 70] width 232 height 20
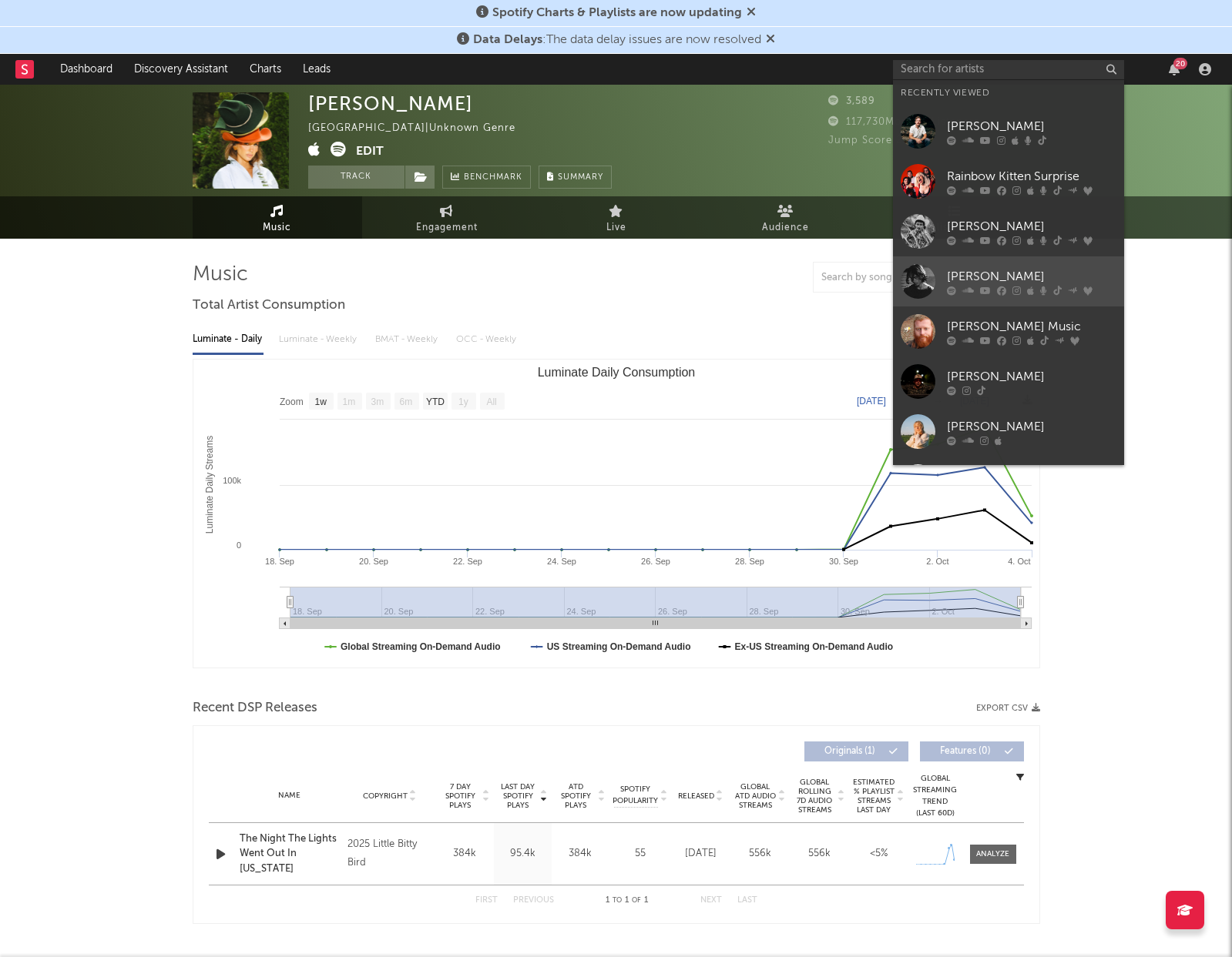
click at [977, 280] on div "[PERSON_NAME]" at bounding box center [1032, 277] width 170 height 19
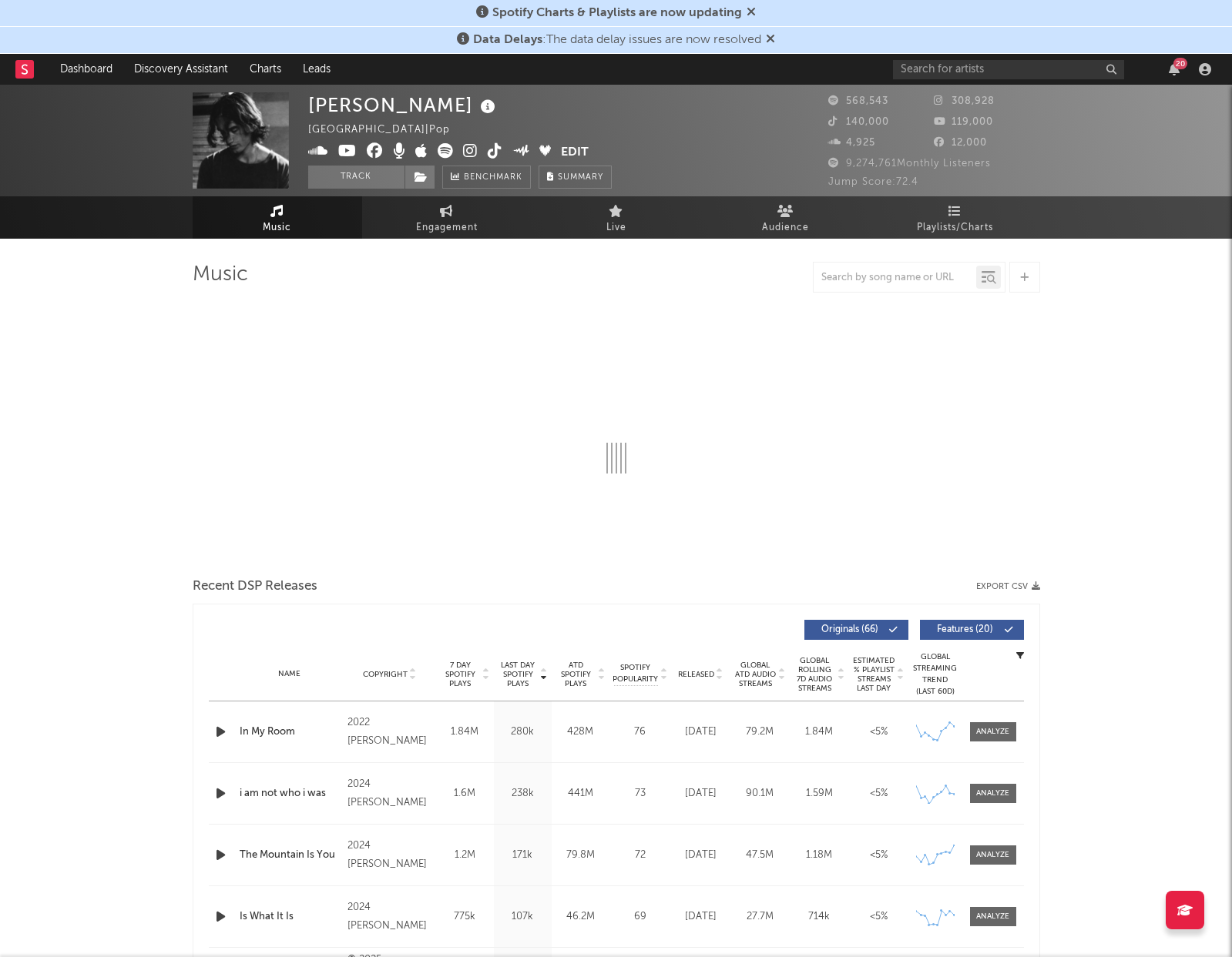
select select "6m"
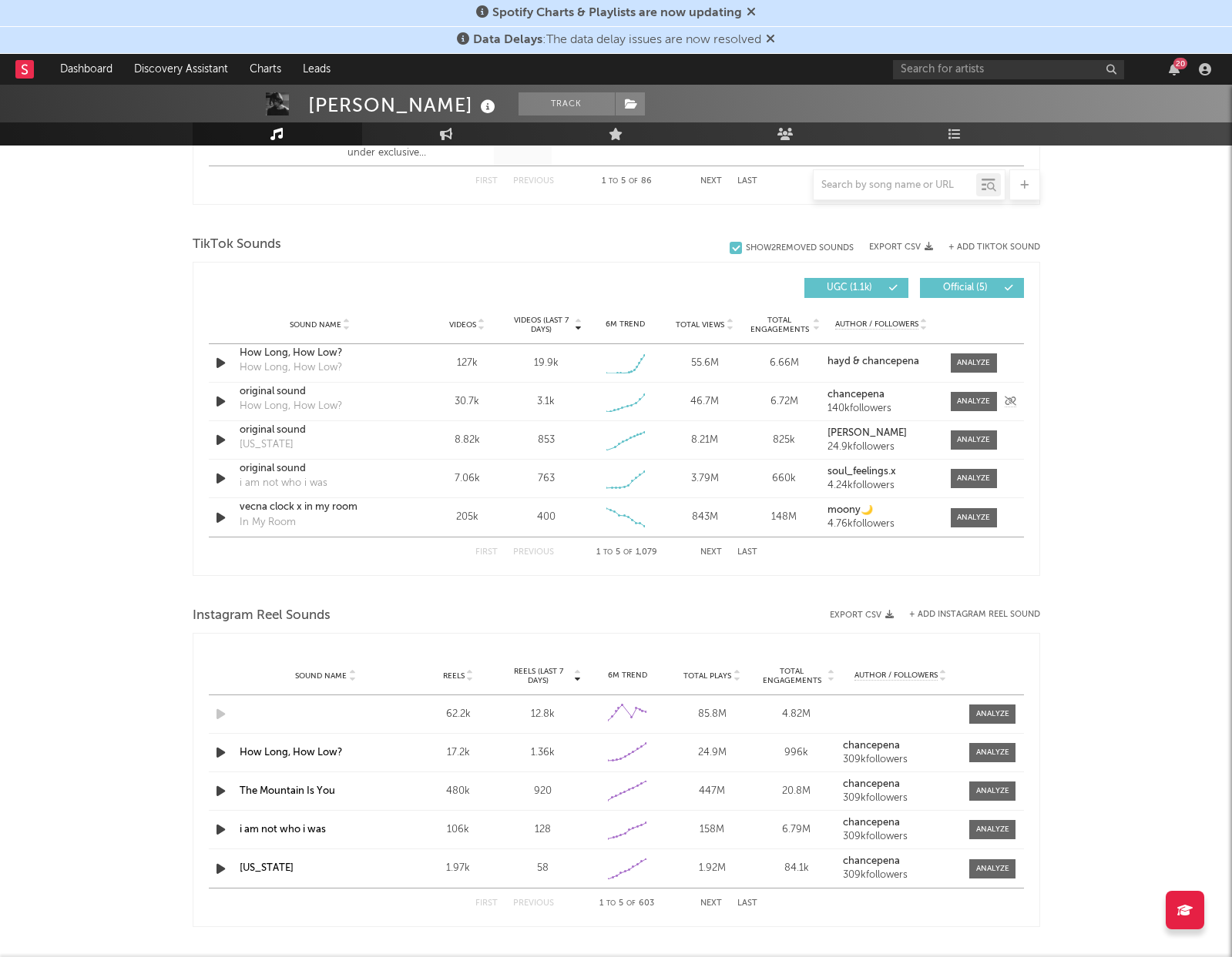
scroll to position [966, 0]
click at [538, 679] on span "Reels (last 7 days)" at bounding box center [538, 676] width 68 height 19
click at [710, 905] on button "Next" at bounding box center [711, 903] width 22 height 9
click at [982, 752] on div at bounding box center [993, 752] width 33 height 12
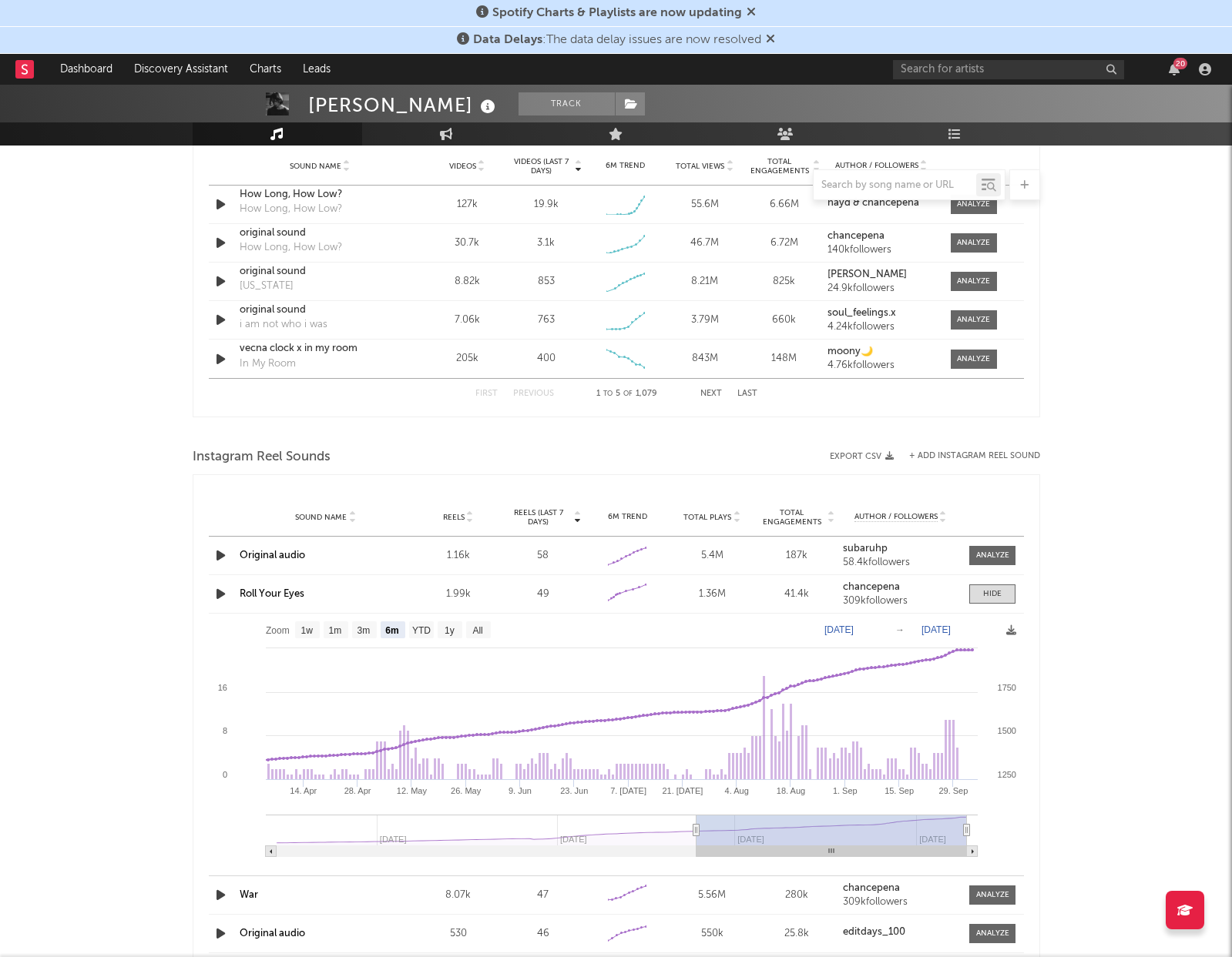
scroll to position [1127, 0]
click at [490, 619] on rect at bounding box center [616, 738] width 815 height 254
click at [490, 622] on rect at bounding box center [479, 628] width 25 height 17
select select "All"
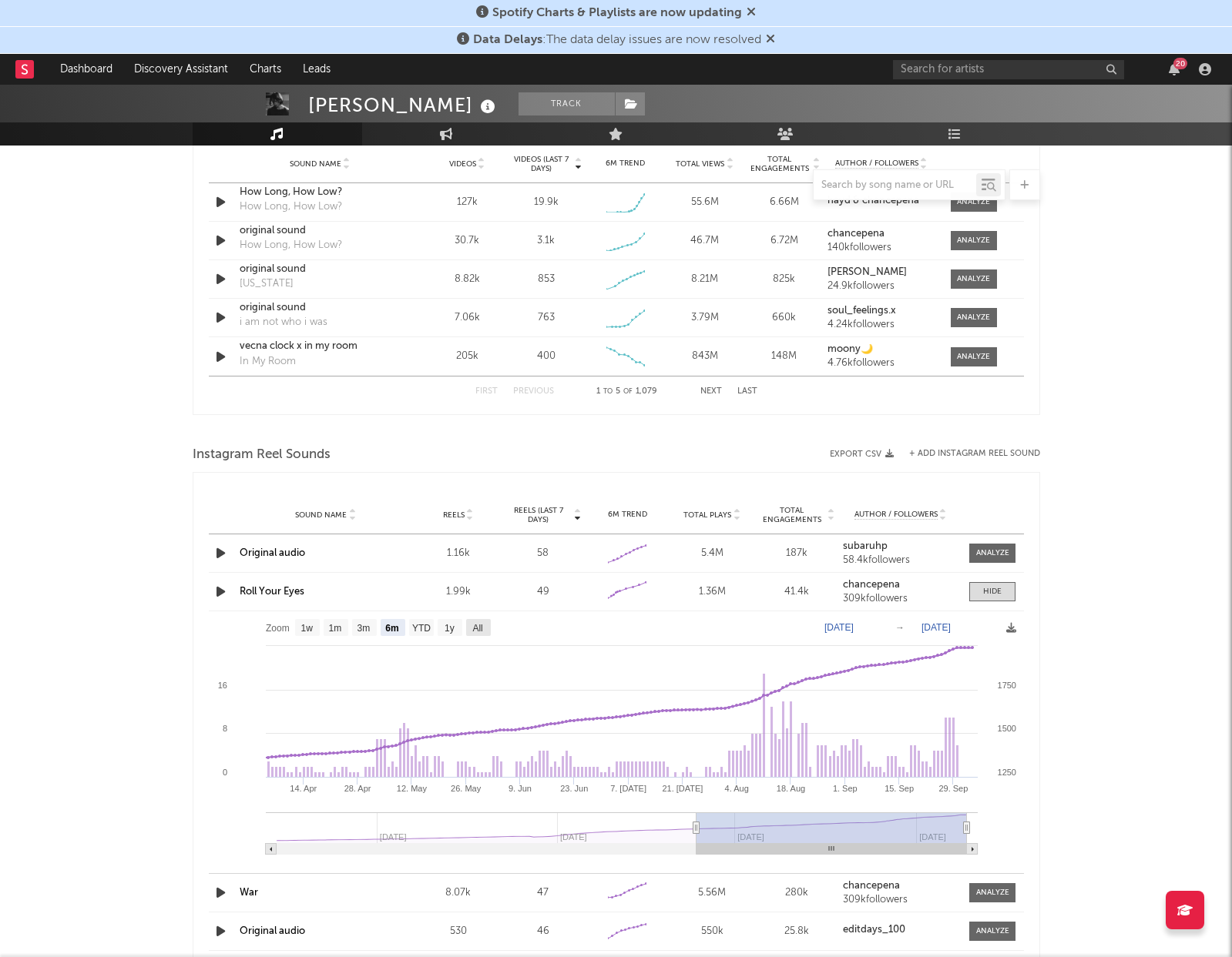
type input "[DATE]"
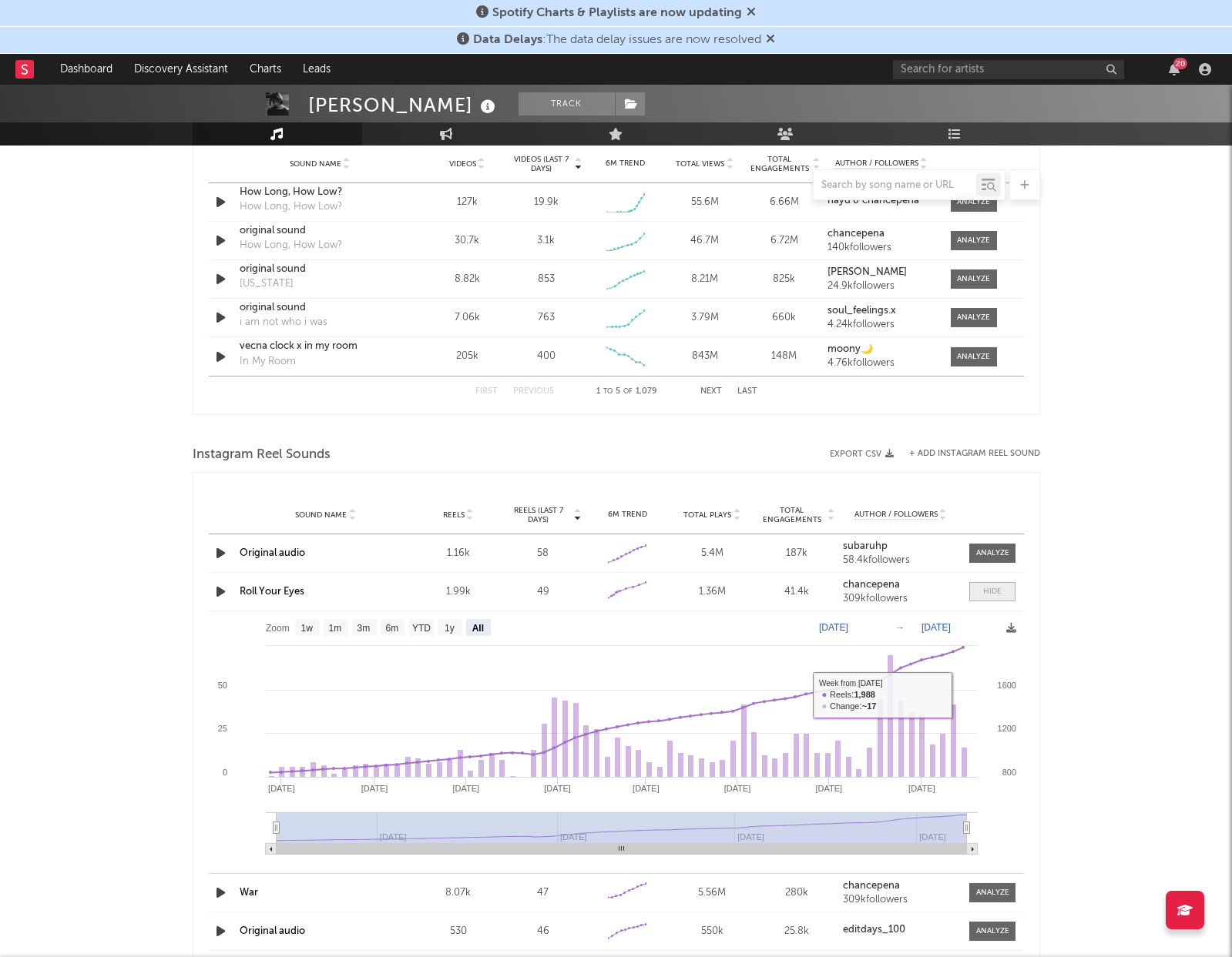
click at [997, 584] on span at bounding box center [992, 592] width 46 height 20
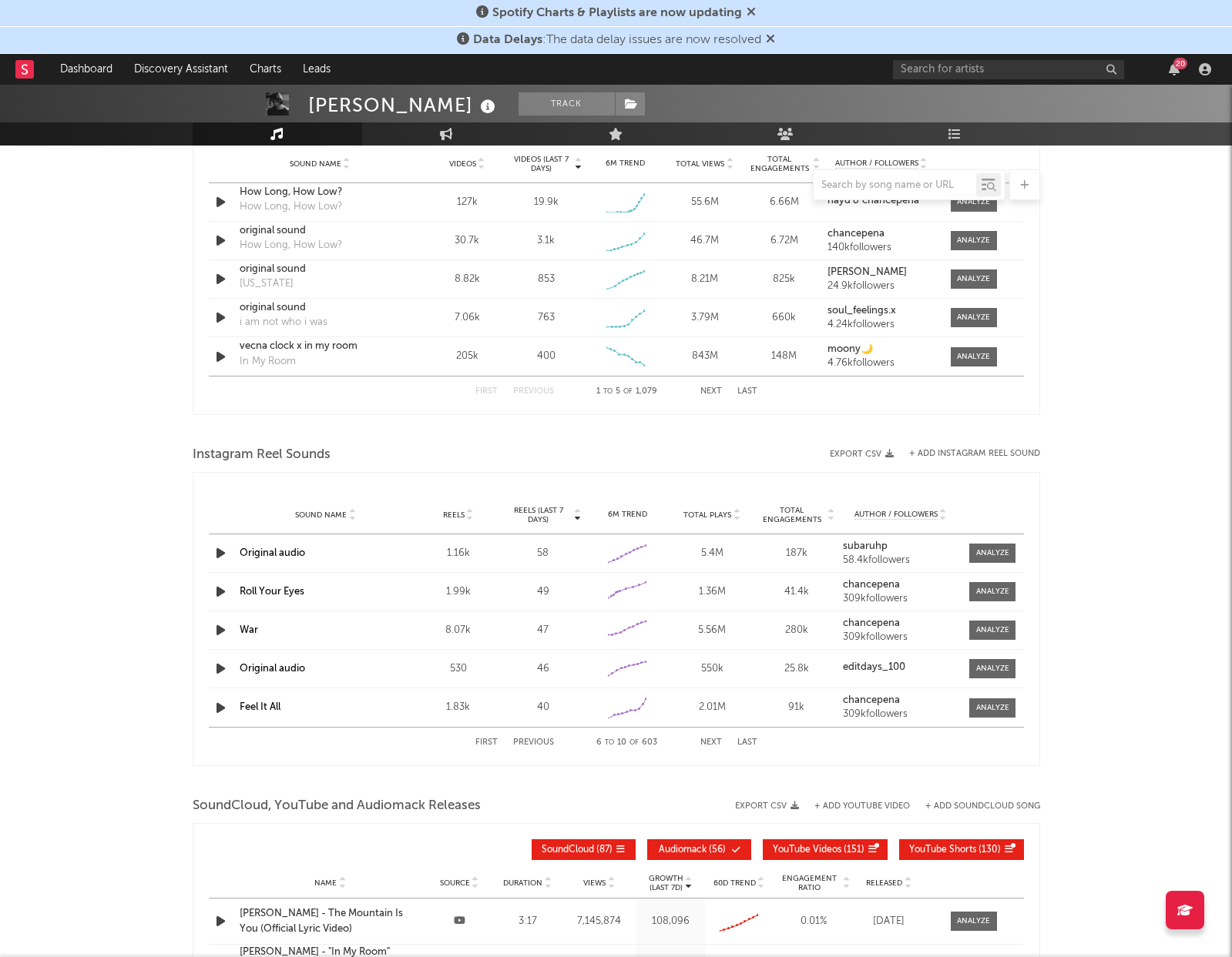
click at [715, 744] on button "Next" at bounding box center [711, 743] width 22 height 9
click at [715, 743] on button "Next" at bounding box center [711, 743] width 22 height 9
click at [715, 742] on button "Next" at bounding box center [711, 743] width 22 height 9
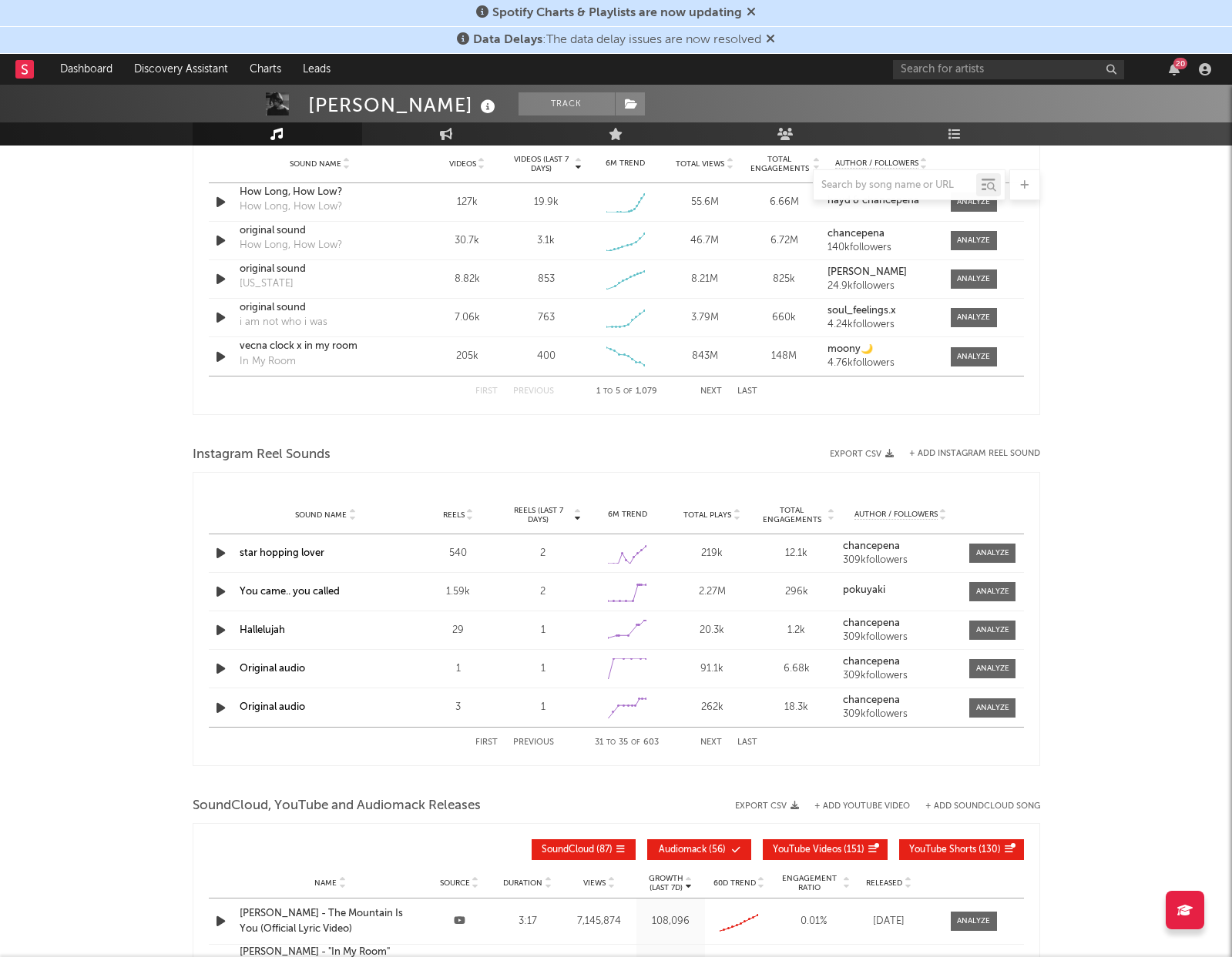
click at [715, 742] on button "Next" at bounding box center [711, 743] width 22 height 9
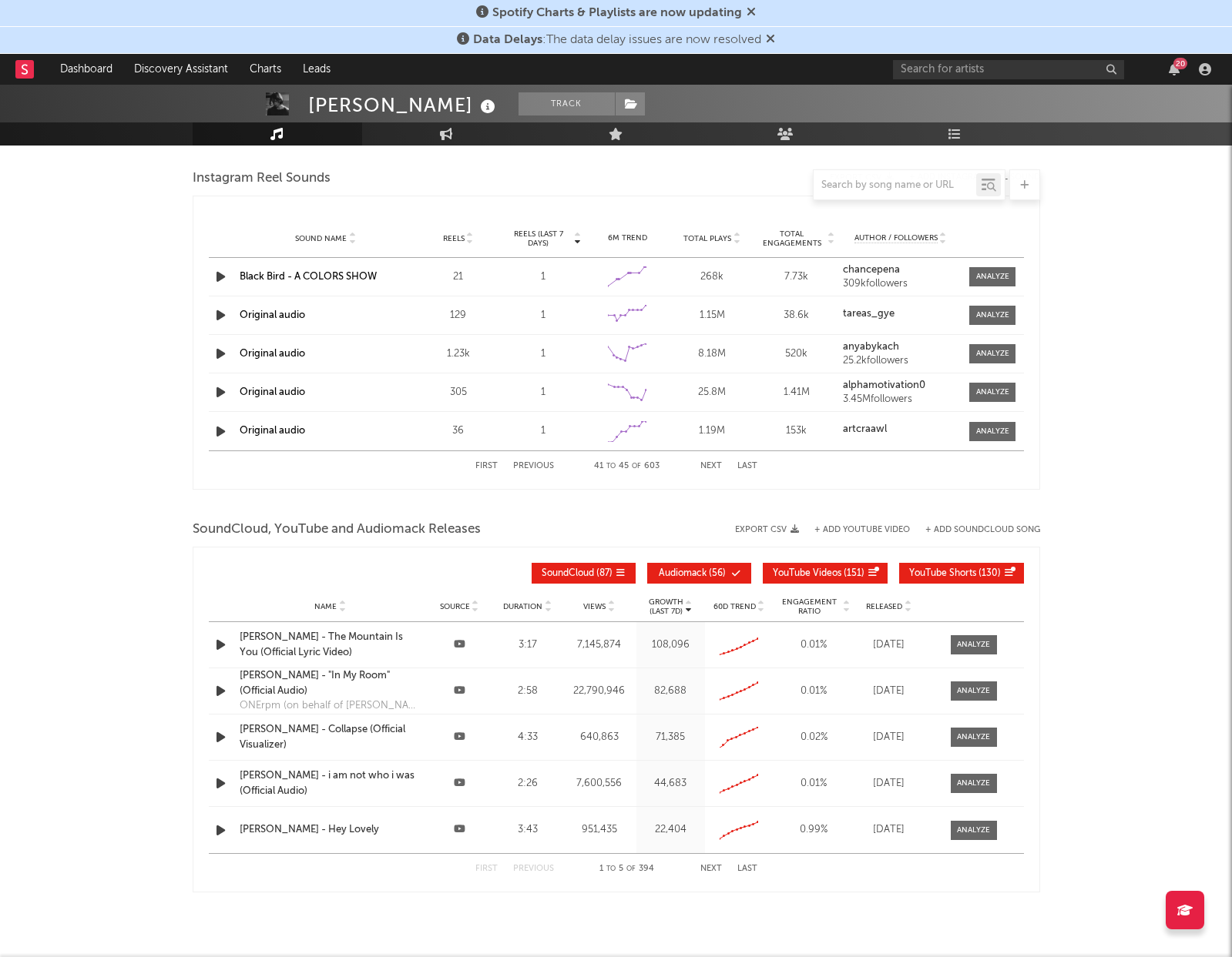
scroll to position [1411, 0]
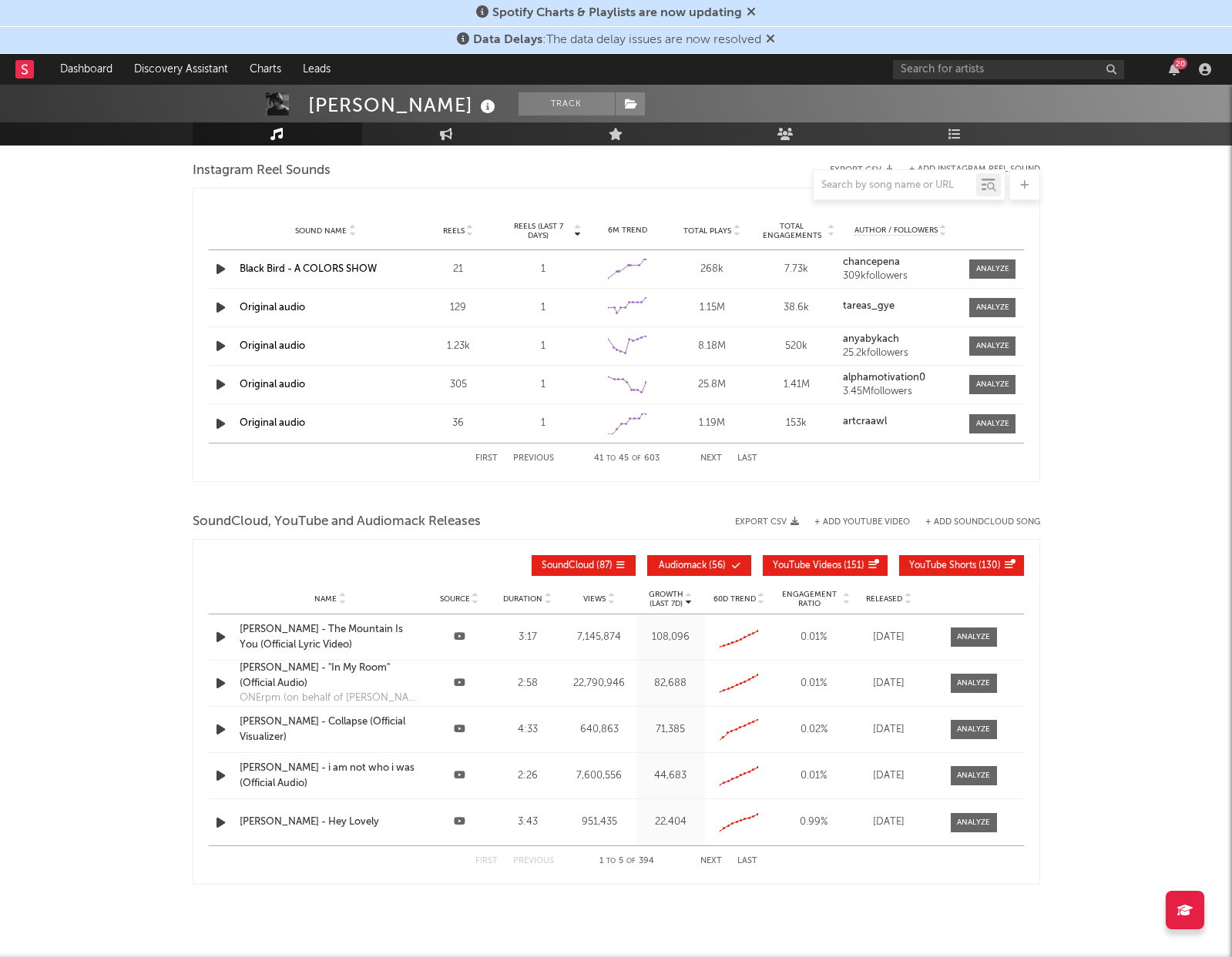
click at [706, 858] on button "Next" at bounding box center [711, 861] width 22 height 9
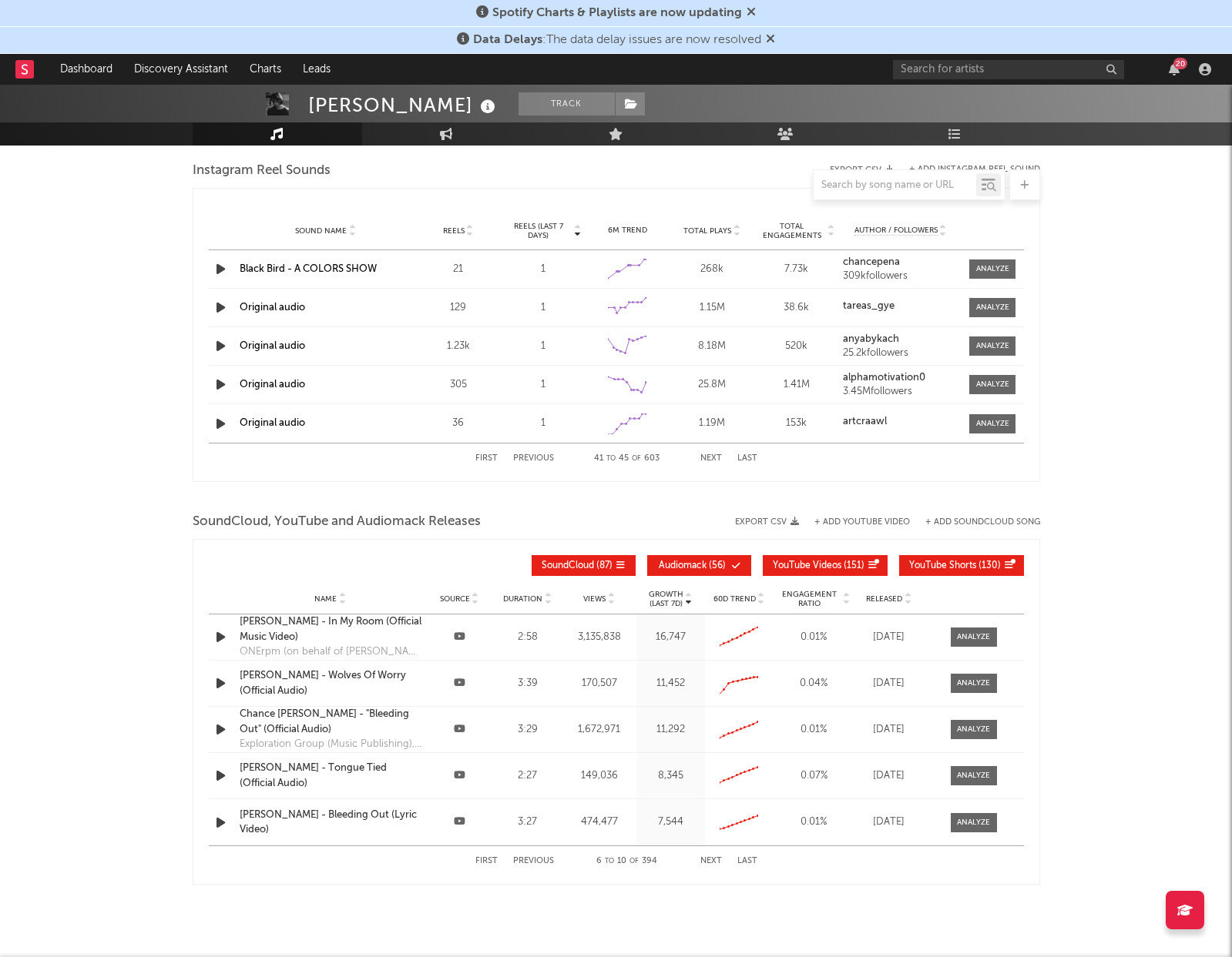
click at [705, 857] on button "Next" at bounding box center [711, 861] width 22 height 9
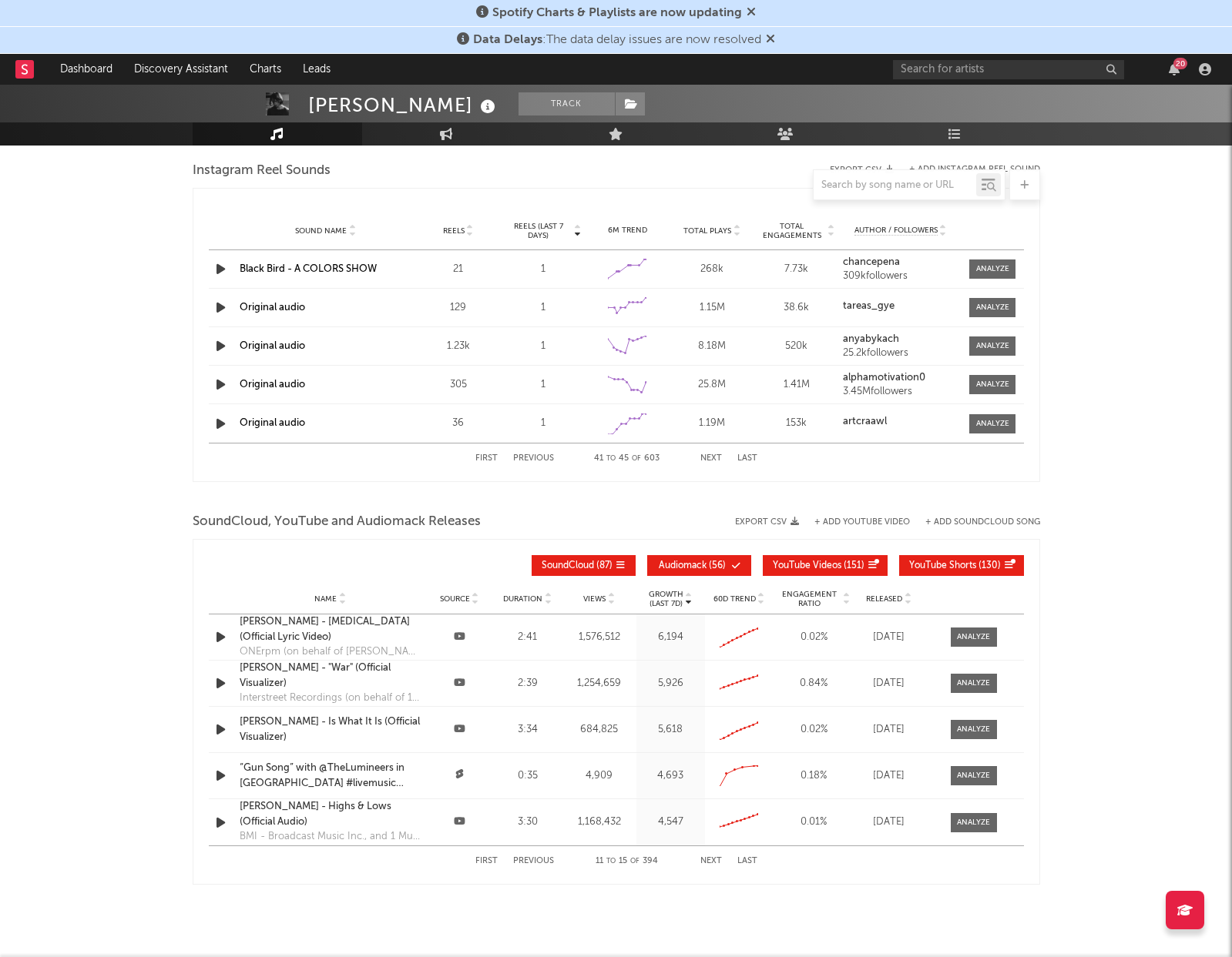
click at [709, 860] on button "Next" at bounding box center [711, 861] width 22 height 9
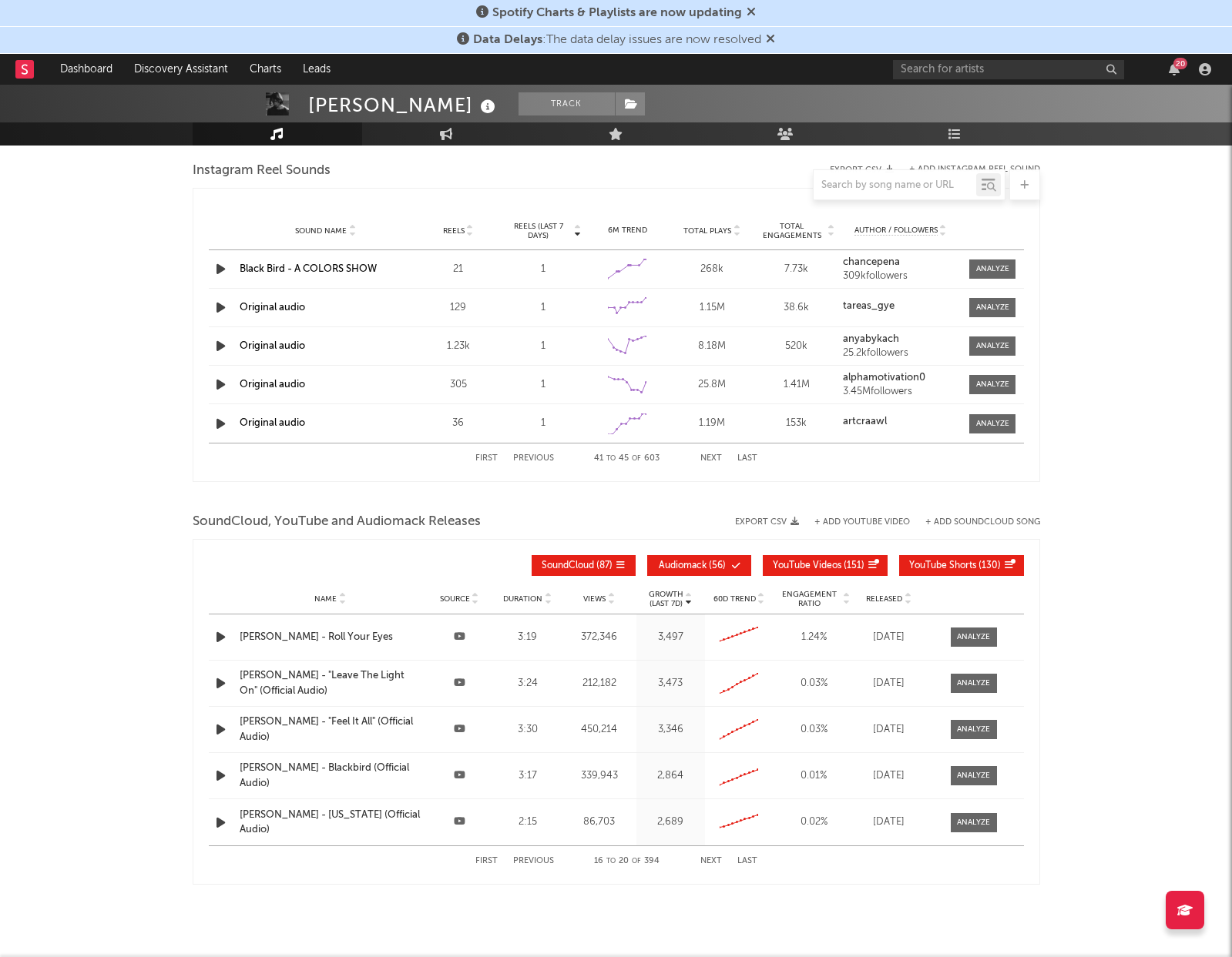
click at [709, 860] on button "Next" at bounding box center [711, 861] width 22 height 9
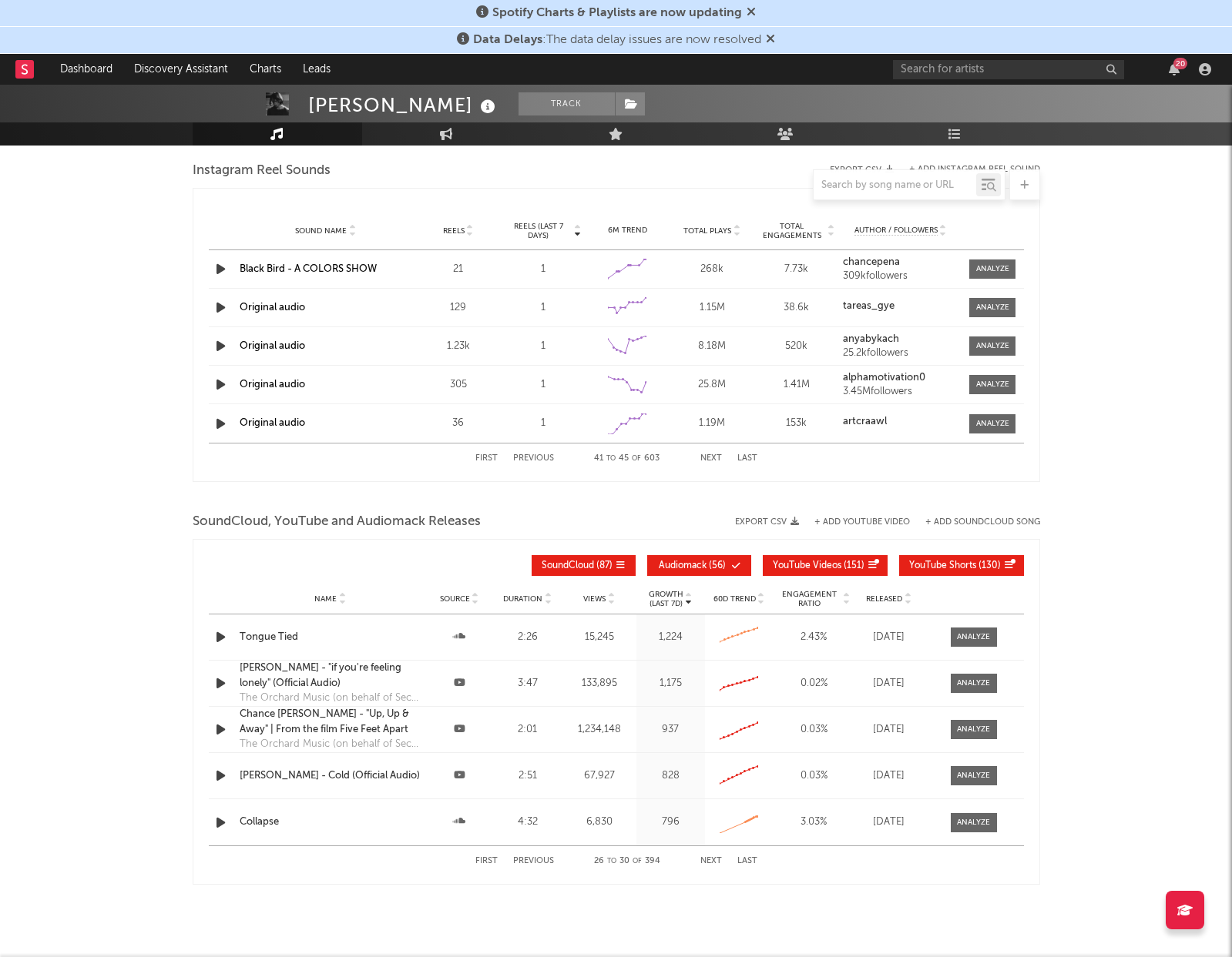
click at [709, 860] on button "Next" at bounding box center [711, 861] width 22 height 9
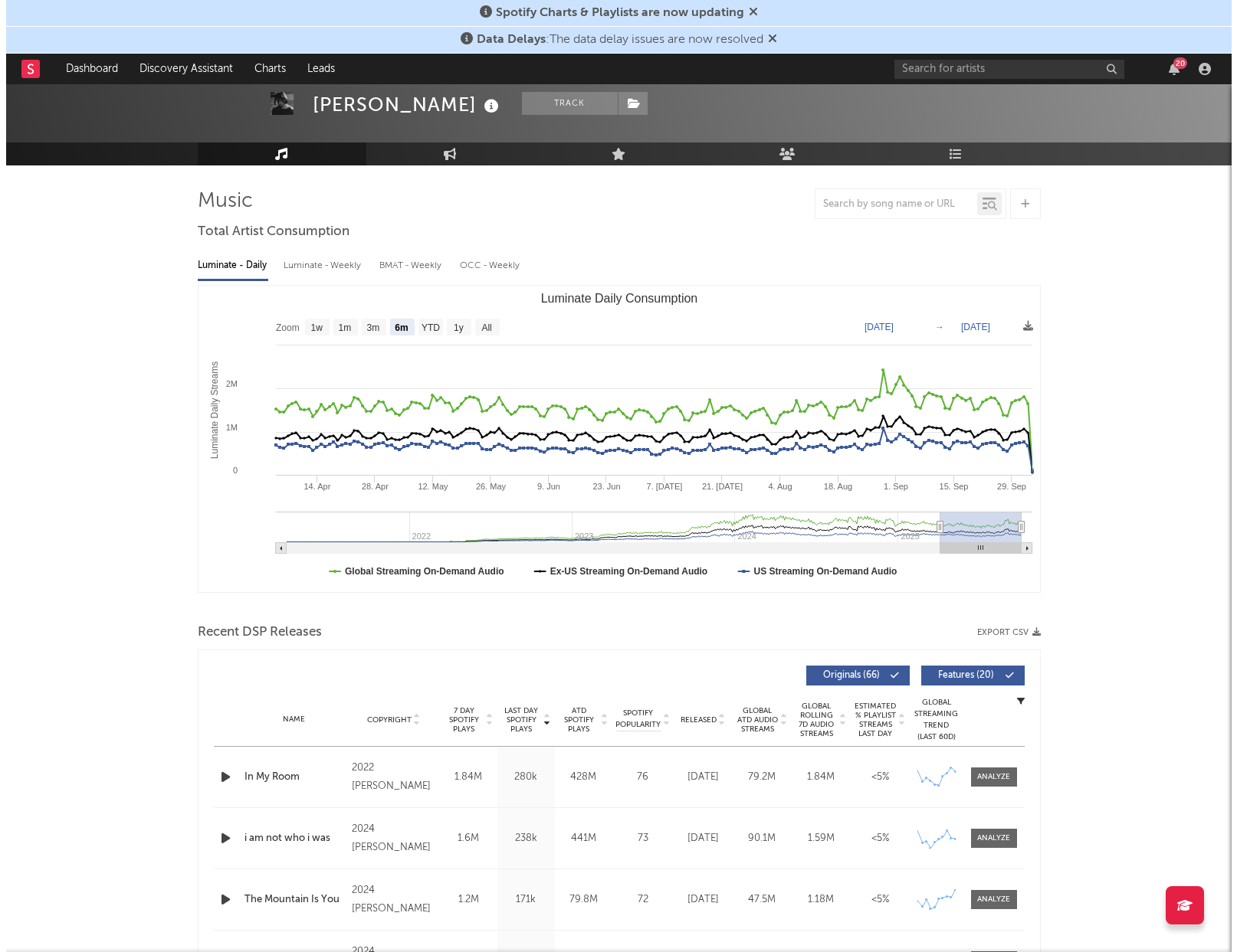
scroll to position [0, 0]
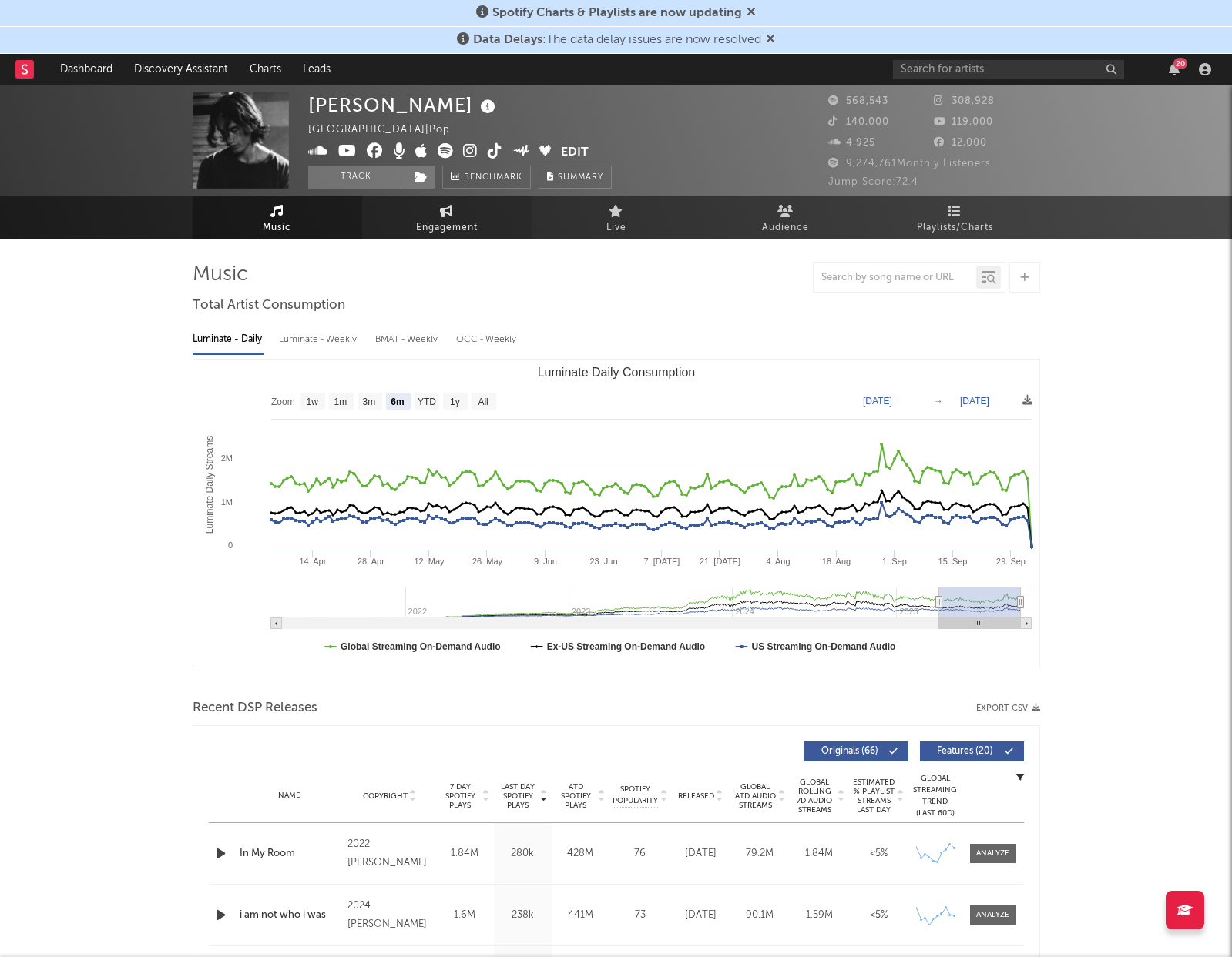
click at [463, 202] on link "Engagement" at bounding box center [447, 217] width 170 height 42
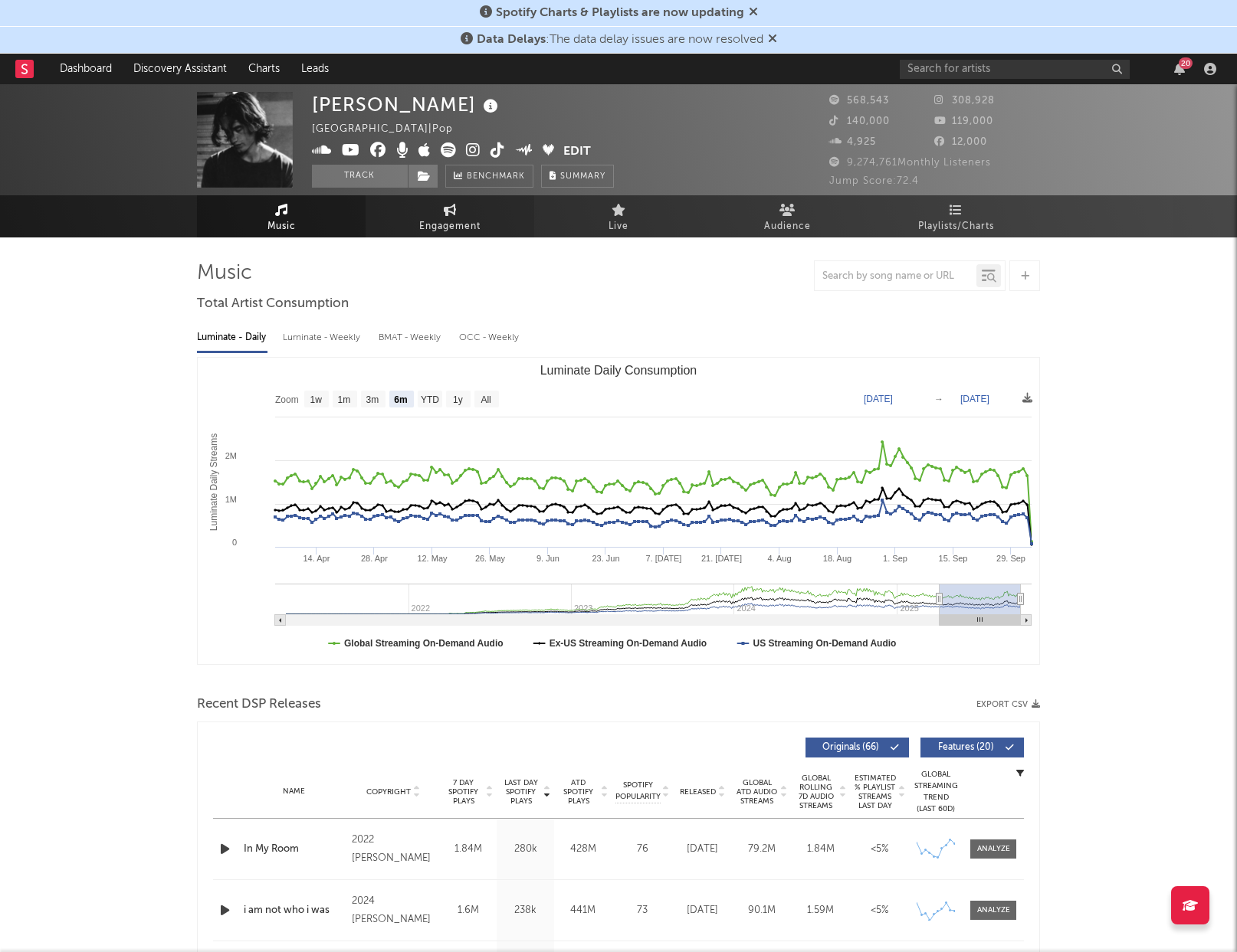
select select "1w"
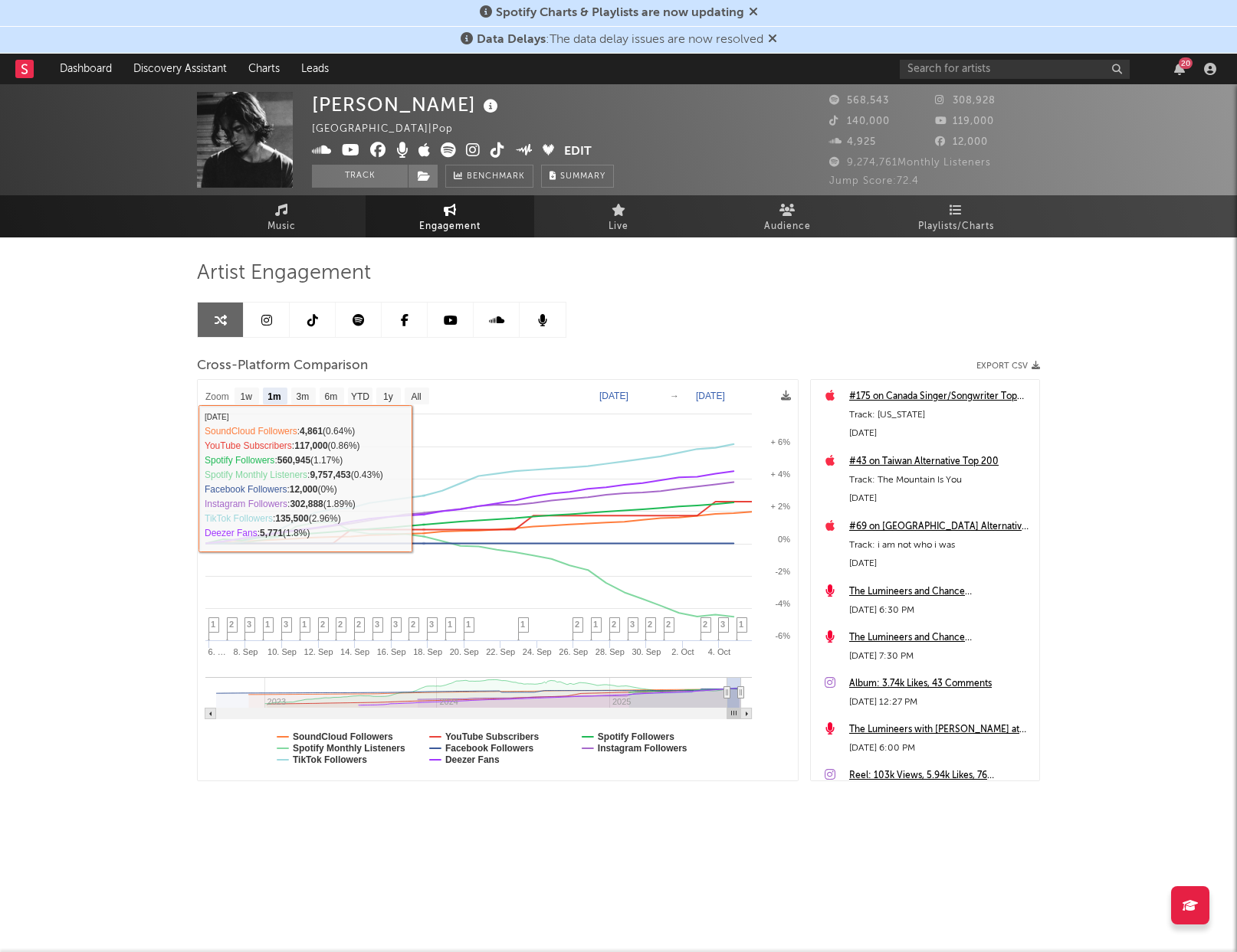
click at [408, 385] on rect at bounding box center [497, 580] width 600 height 401
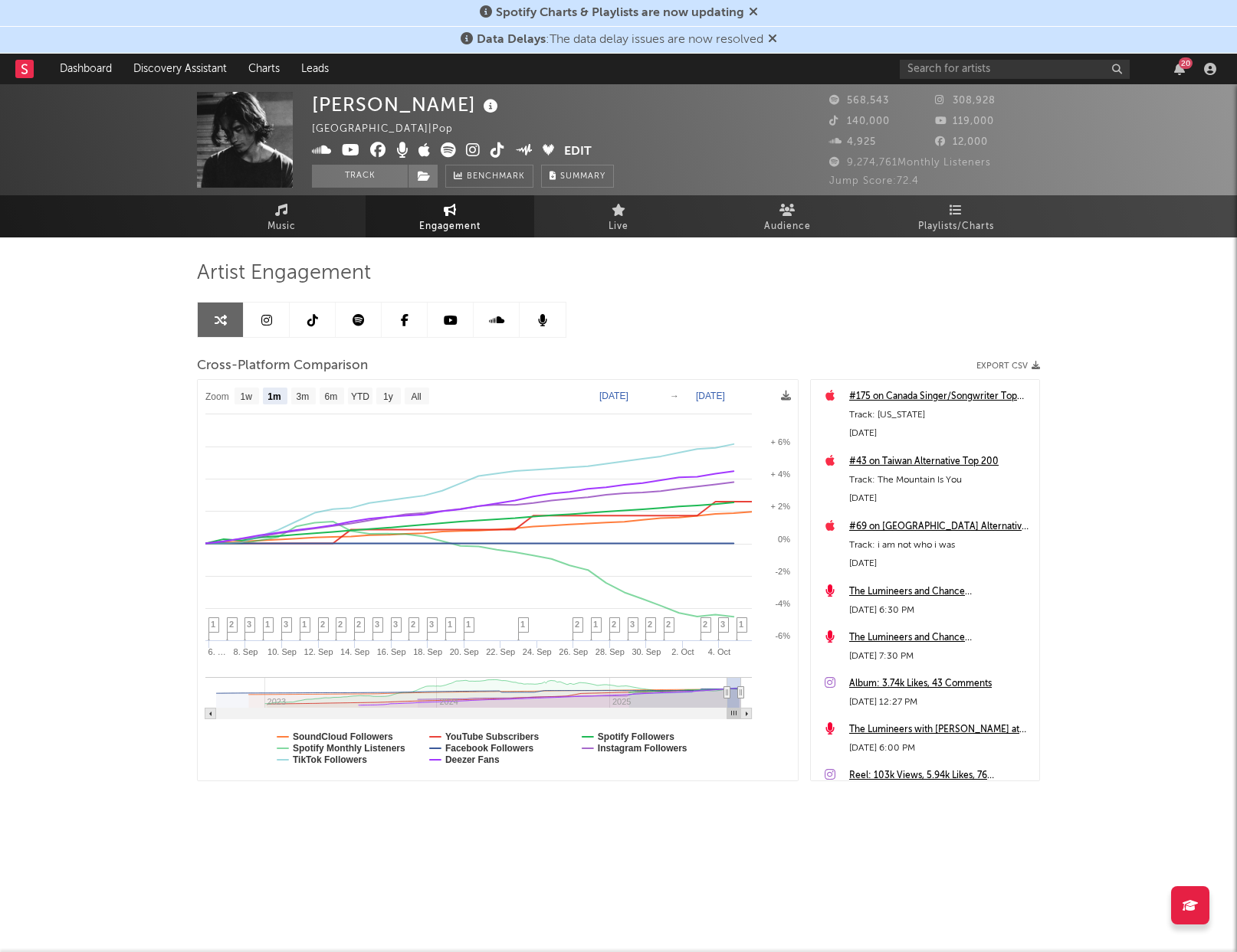
click at [412, 387] on rect at bounding box center [417, 396] width 25 height 17
select select "All"
type input "[DATE]"
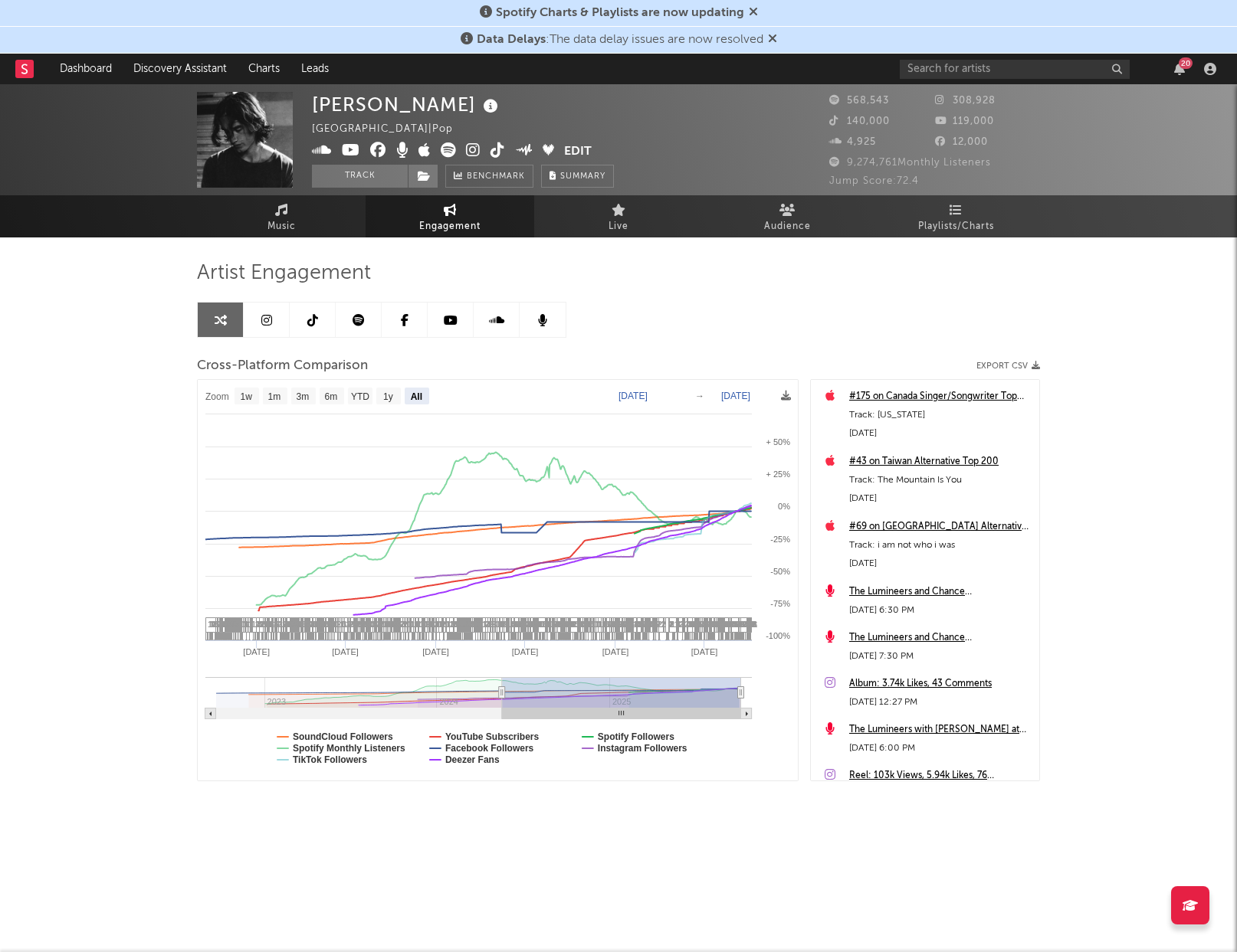
select select "All"
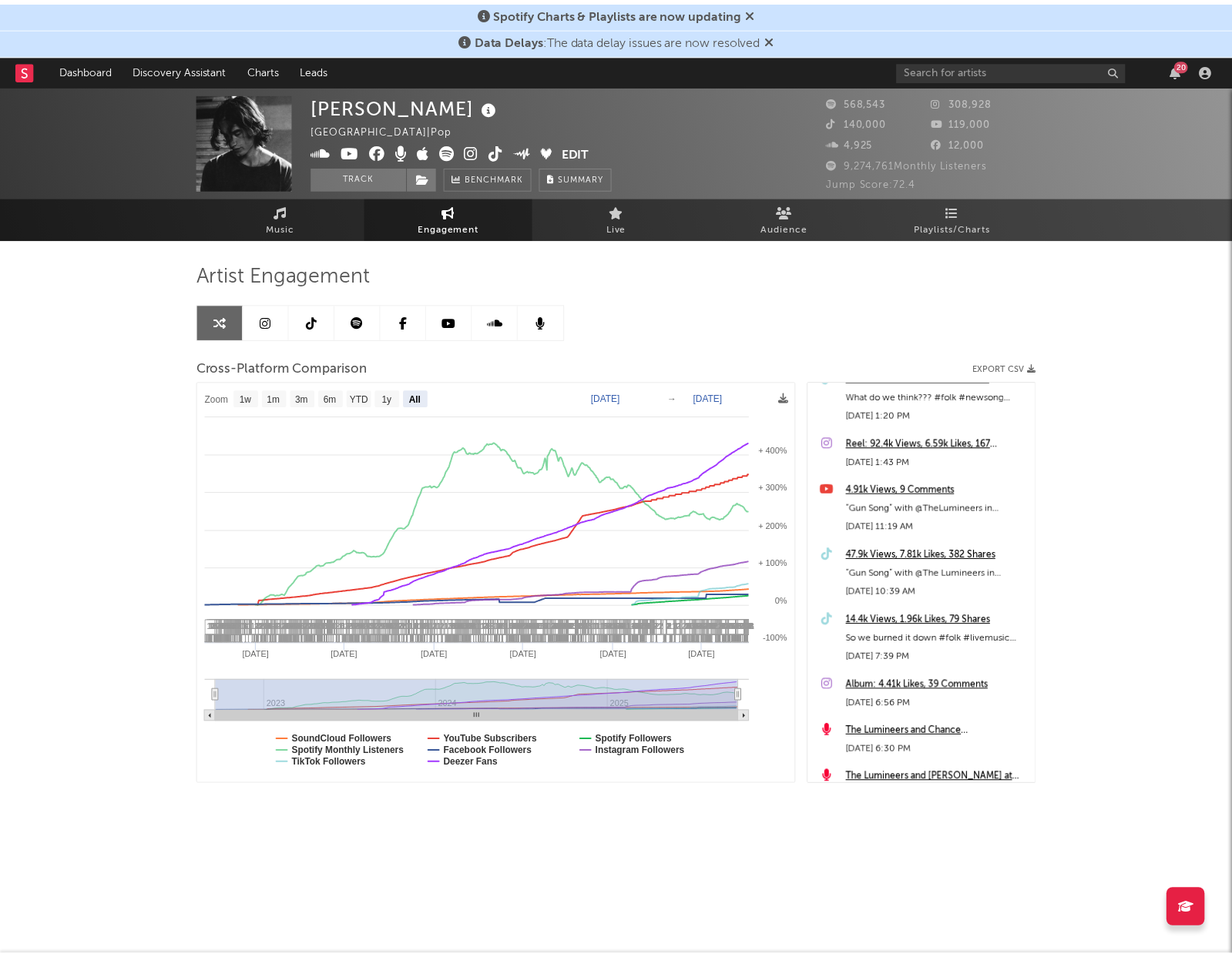
scroll to position [496, 0]
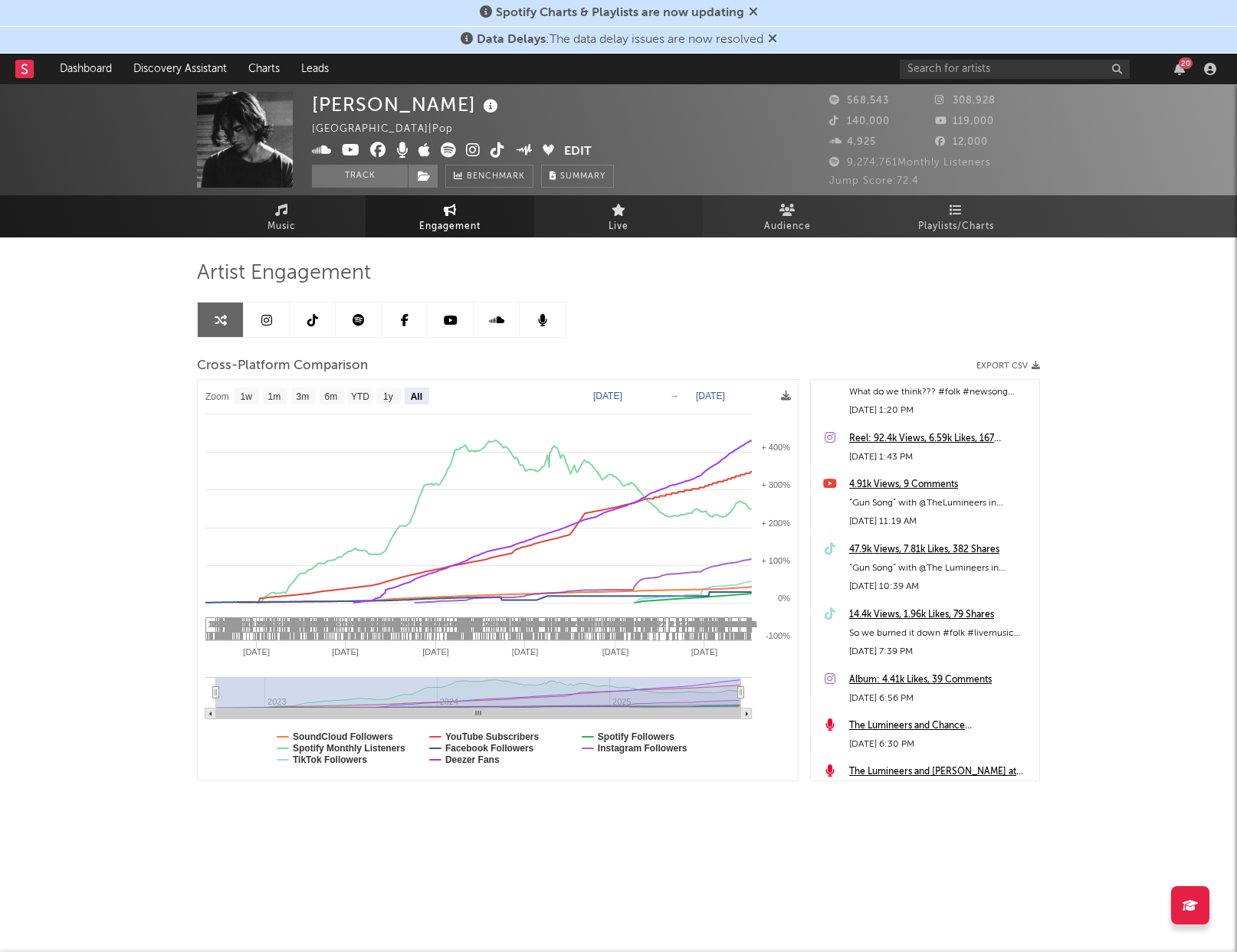
click at [599, 219] on link "Live" at bounding box center [618, 216] width 169 height 42
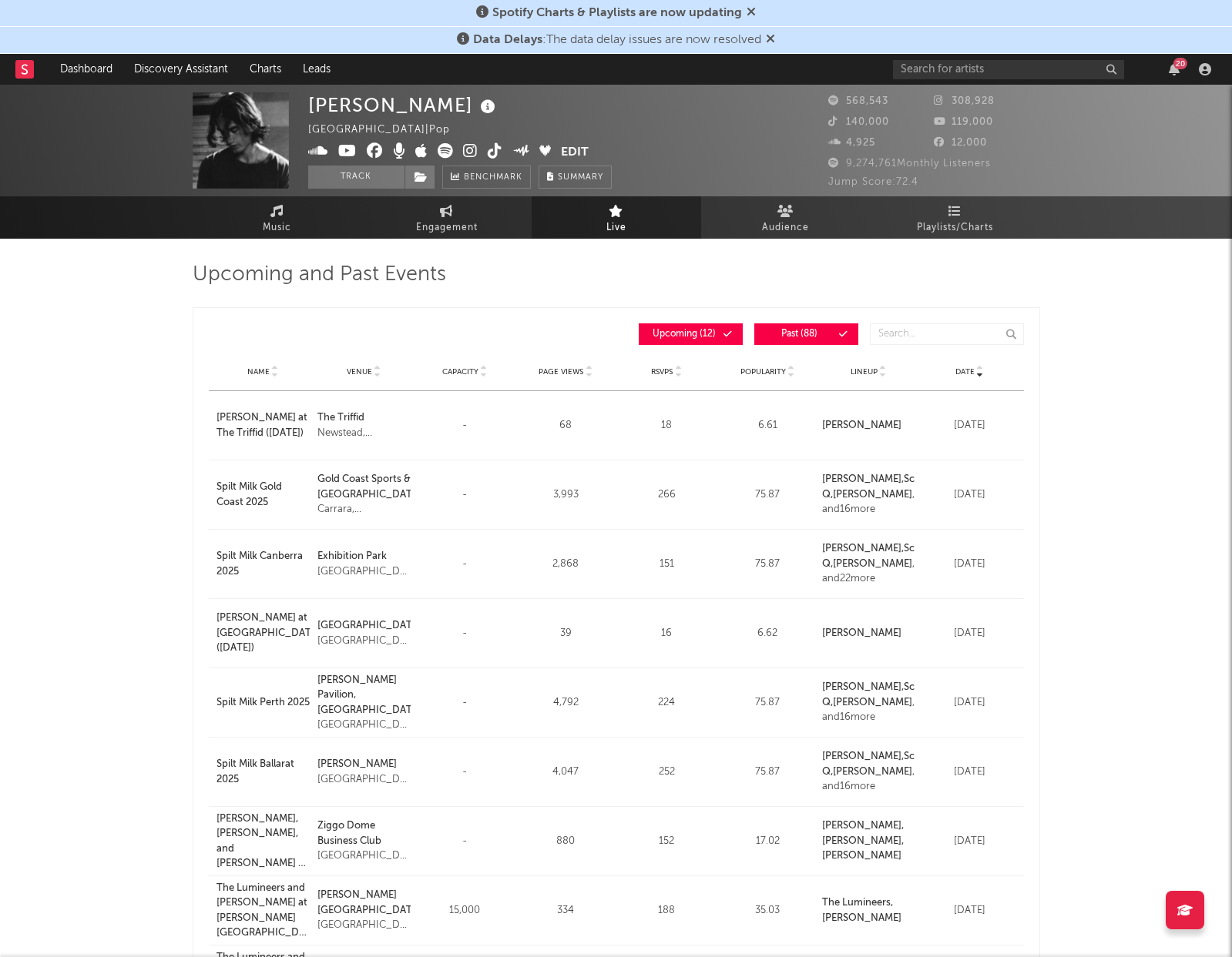
click at [573, 372] on span "Page Views" at bounding box center [561, 372] width 45 height 9
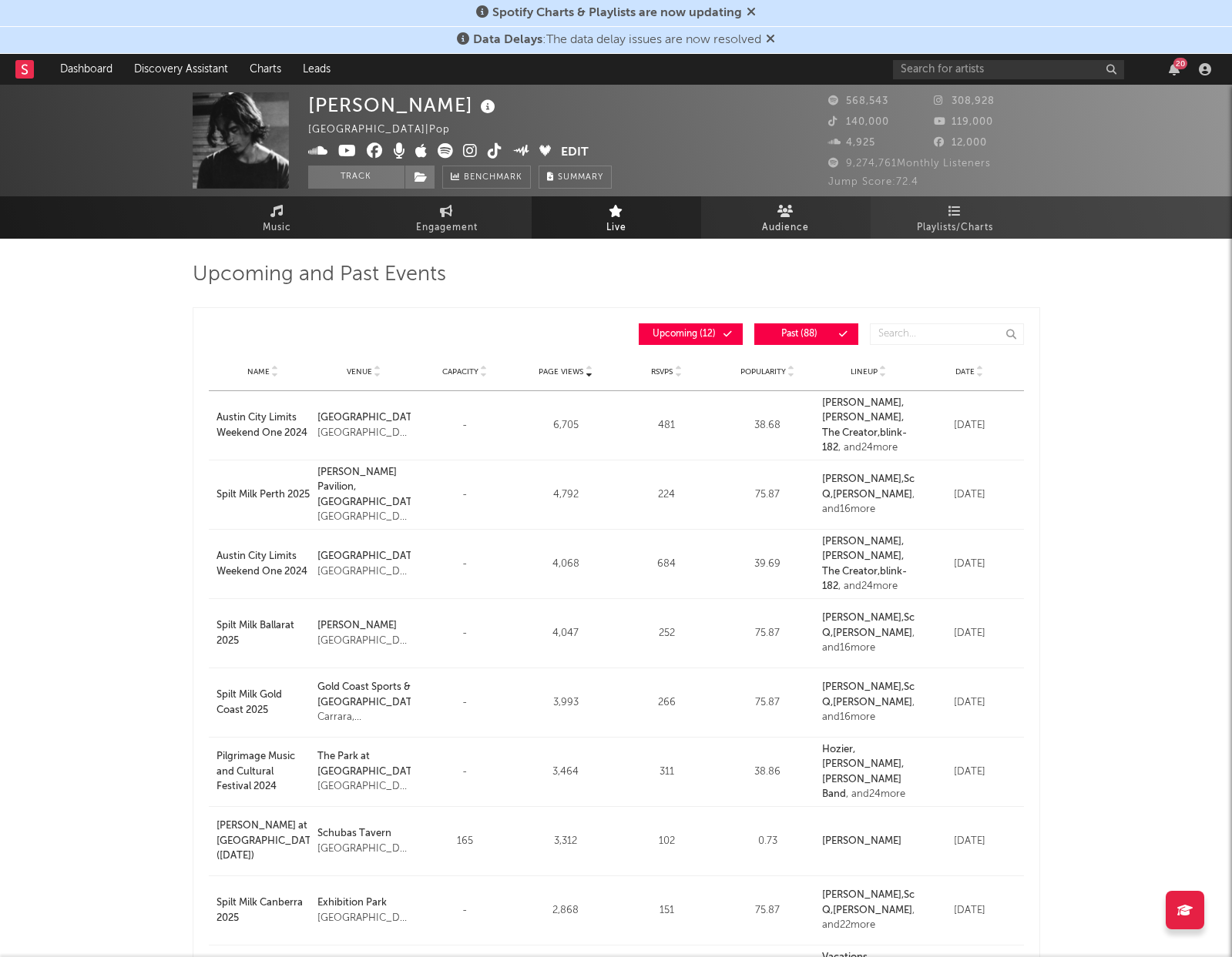
click at [794, 206] on link "Audience" at bounding box center [785, 217] width 170 height 42
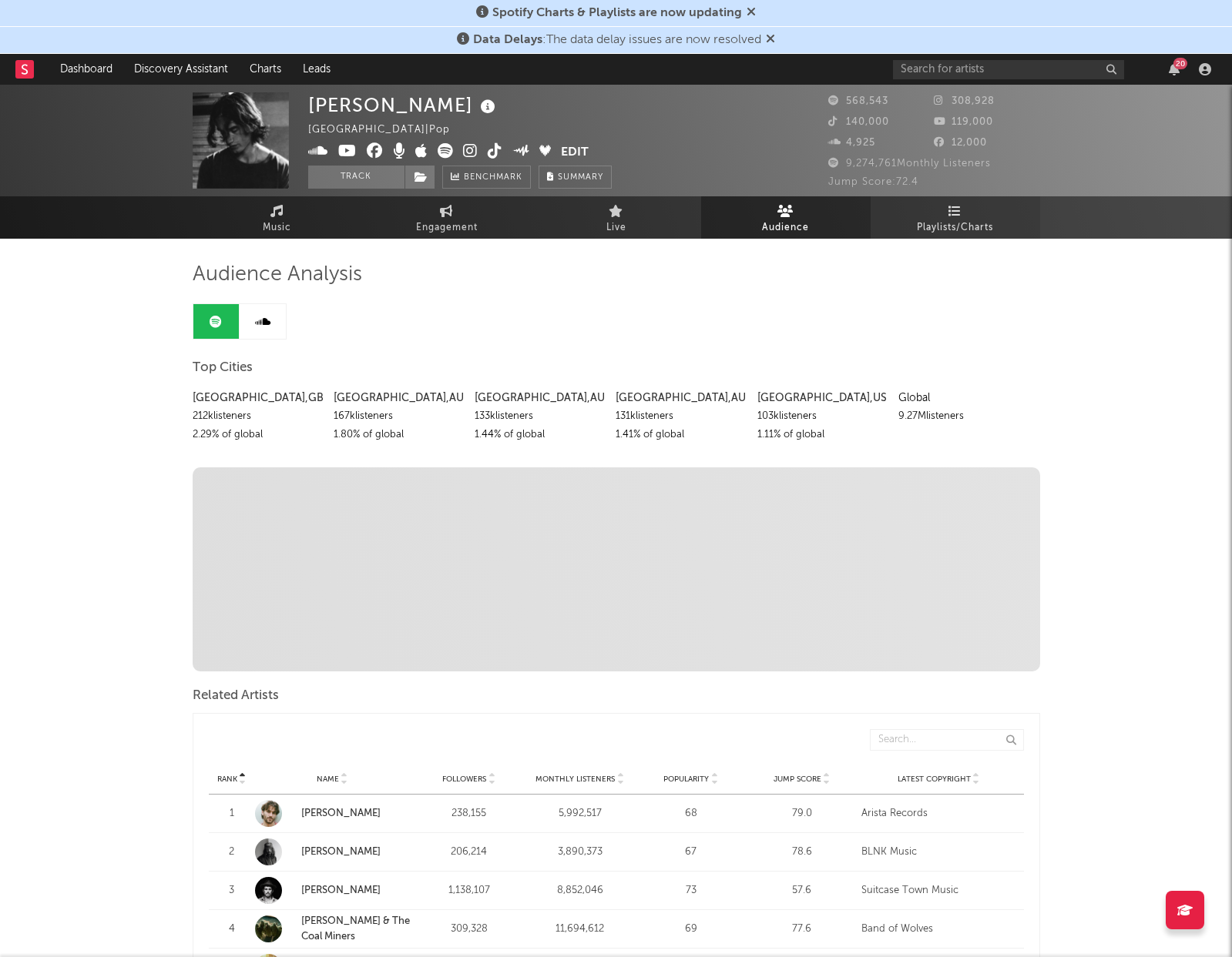
click at [963, 228] on span "Playlists/Charts" at bounding box center [955, 228] width 77 height 19
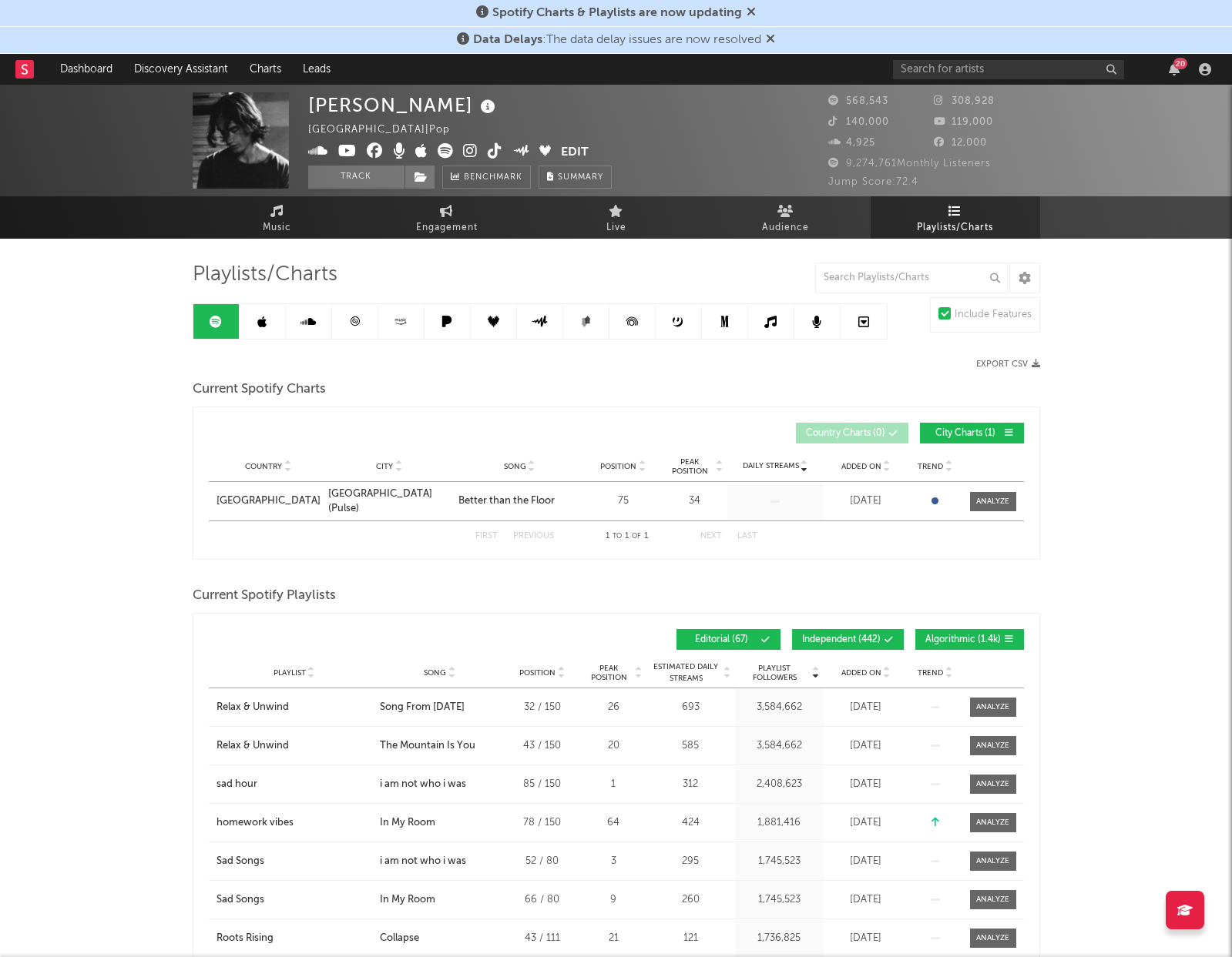
click at [856, 676] on span "Added On" at bounding box center [861, 673] width 40 height 9
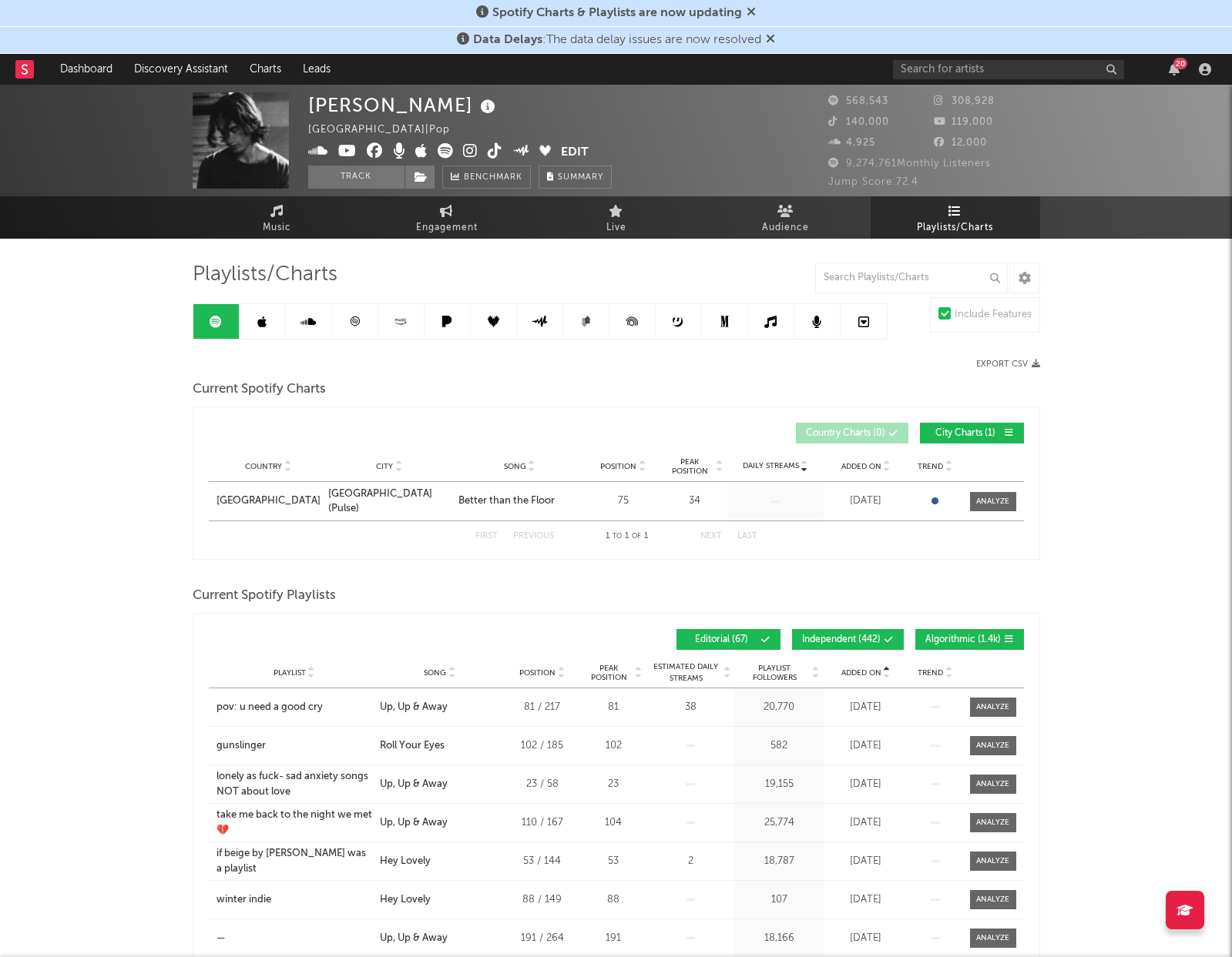
click at [856, 676] on span "Added On" at bounding box center [861, 673] width 40 height 9
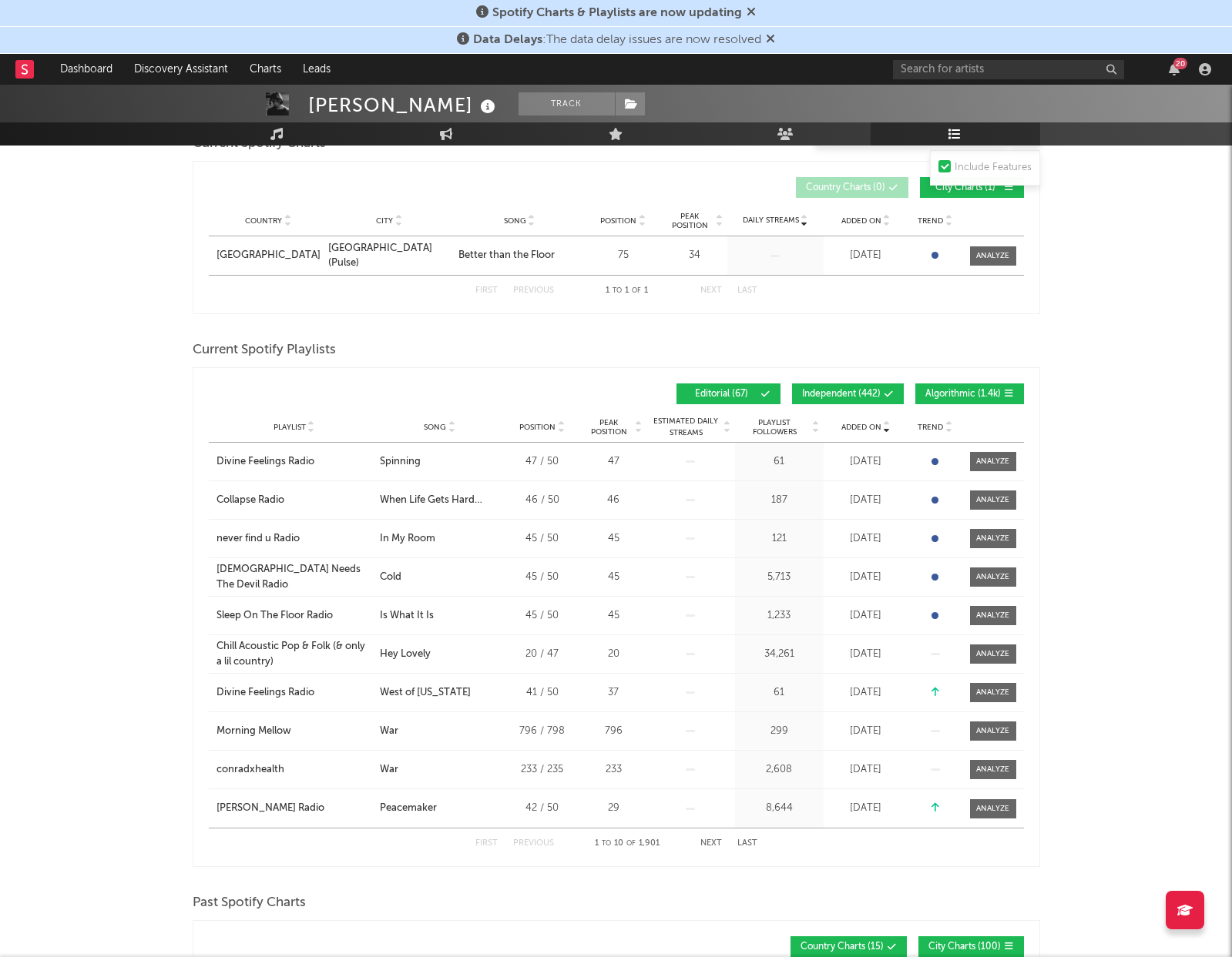
scroll to position [253, 0]
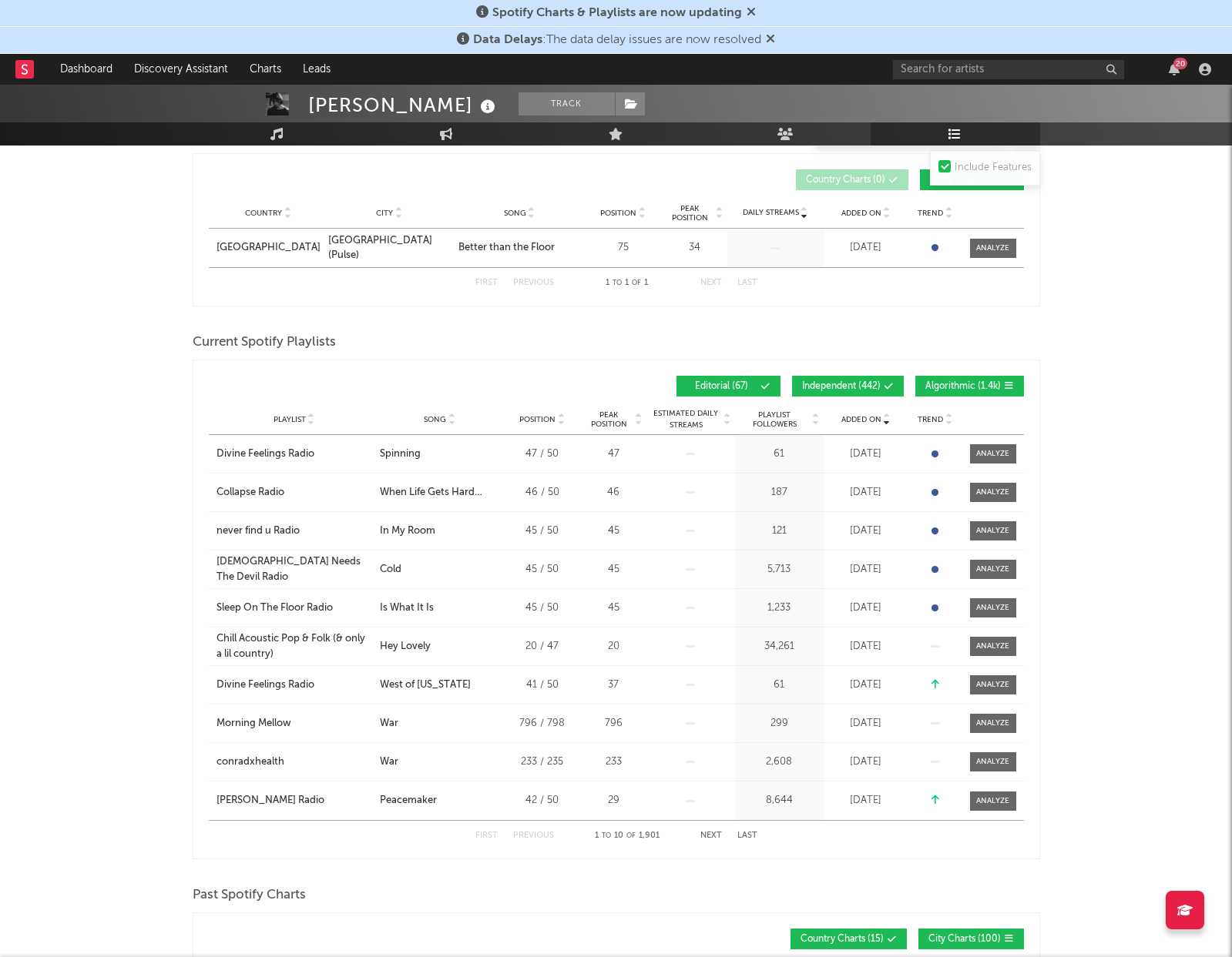
click at [718, 835] on button "Next" at bounding box center [711, 836] width 22 height 9
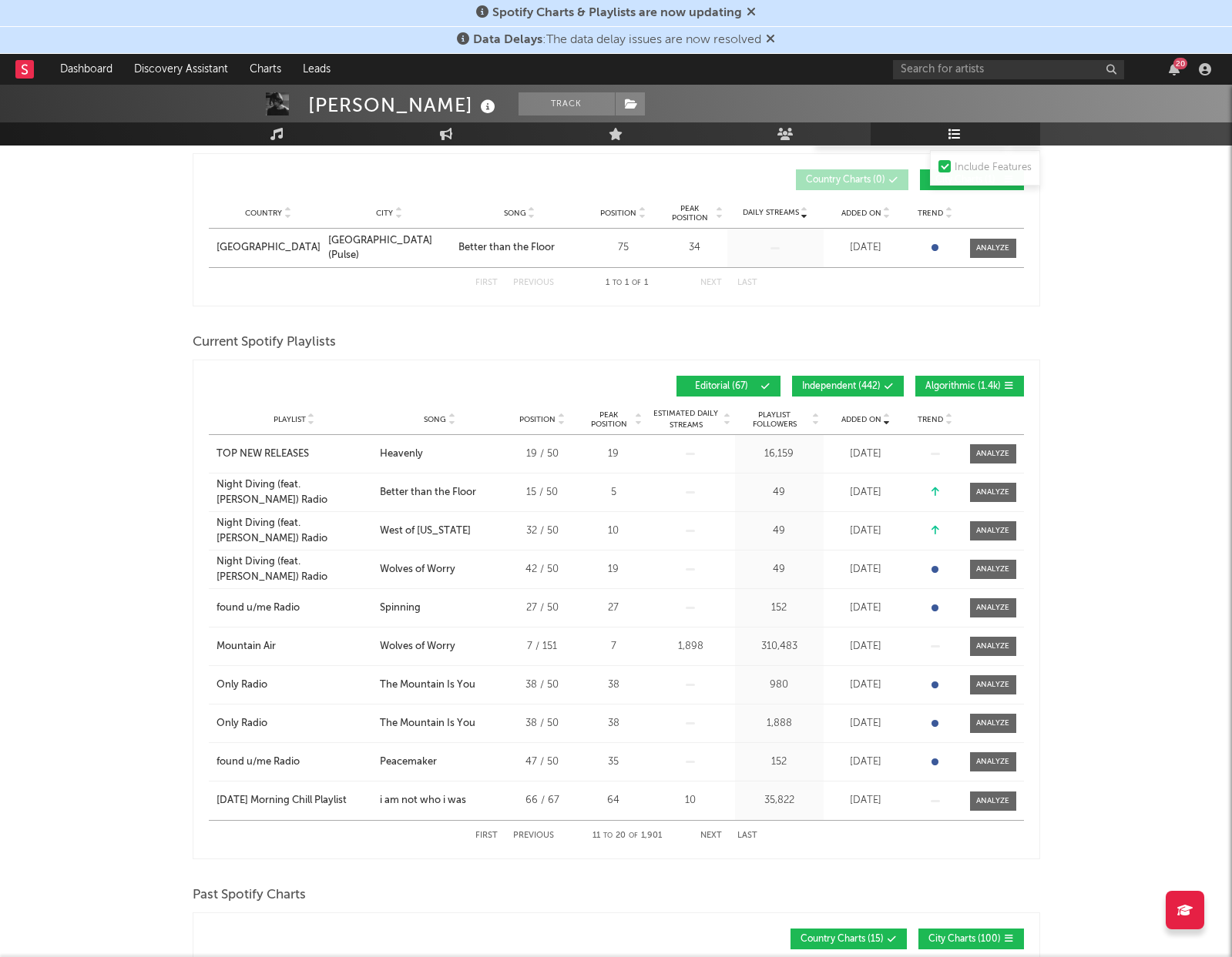
click at [872, 641] on div "[DATE]" at bounding box center [866, 647] width 77 height 16
click at [411, 648] on div "Wolves of Worry" at bounding box center [418, 647] width 76 height 16
click at [238, 647] on div "Mountain Air" at bounding box center [246, 647] width 59 height 16
click at [22, 74] on rect at bounding box center [25, 70] width 19 height 19
